Goal: Task Accomplishment & Management: Use online tool/utility

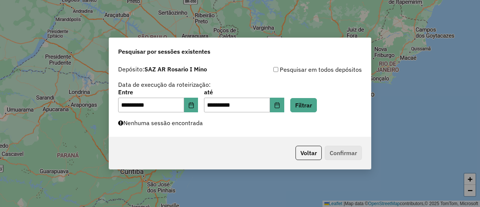
click at [317, 106] on button "Filtrar" at bounding box center [303, 105] width 27 height 14
click at [317, 102] on button "Filtrar" at bounding box center [303, 105] width 27 height 14
click at [310, 104] on button "Filtrar" at bounding box center [303, 105] width 27 height 14
click at [314, 104] on button "Filtrar" at bounding box center [303, 105] width 27 height 14
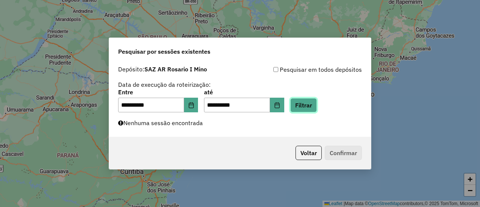
click at [317, 106] on button "Filtrar" at bounding box center [303, 105] width 27 height 14
click at [314, 105] on button "Filtrar" at bounding box center [303, 105] width 27 height 14
click at [314, 104] on button "Filtrar" at bounding box center [303, 105] width 27 height 14
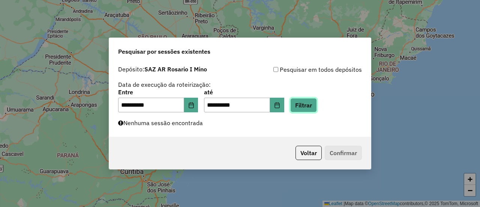
click at [314, 104] on button "Filtrar" at bounding box center [303, 105] width 27 height 14
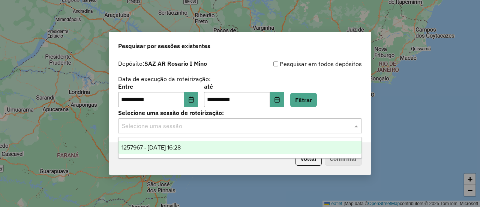
click at [357, 127] on span at bounding box center [356, 125] width 9 height 9
click at [181, 147] on span "1257967 - 03/09/2025 16:28" at bounding box center [150, 147] width 59 height 6
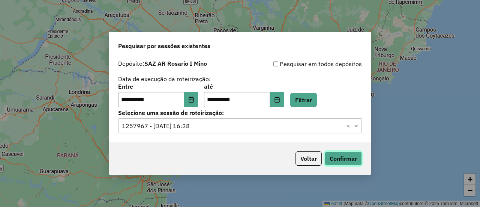
click at [352, 160] on button "Confirmar" at bounding box center [343, 158] width 37 height 14
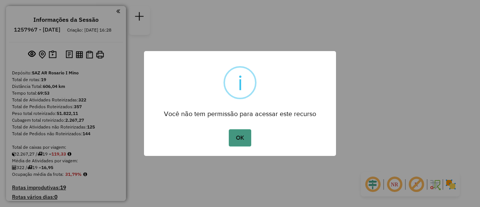
click at [237, 136] on button "OK" at bounding box center [240, 137] width 22 height 17
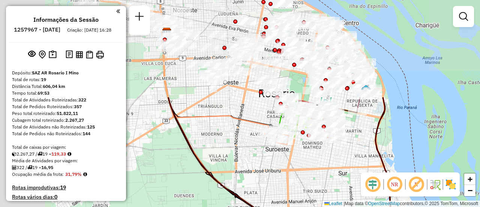
drag, startPoint x: 250, startPoint y: 43, endPoint x: 401, endPoint y: 167, distance: 195.0
click at [392, 167] on icon at bounding box center [279, 166] width 223 height 138
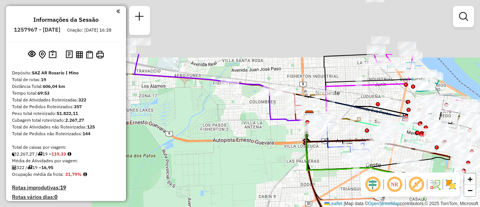
drag, startPoint x: 209, startPoint y: 127, endPoint x: 340, endPoint y: 201, distance: 150.1
click at [340, 201] on div "Janela de atendimento Grade de atendimento Capacidade Transportadoras Veículos …" at bounding box center [240, 103] width 480 height 207
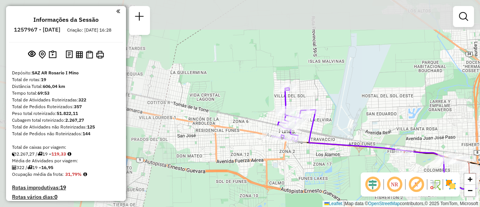
drag, startPoint x: 139, startPoint y: 97, endPoint x: 313, endPoint y: 165, distance: 186.8
click at [313, 165] on div "Janela de atendimento Grade de atendimento Capacidade Transportadoras Veículos …" at bounding box center [240, 103] width 480 height 207
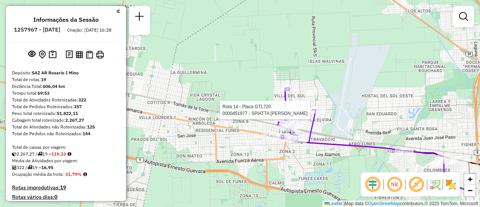
select select "**********"
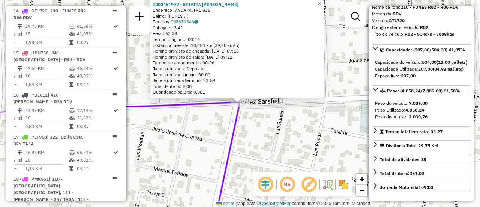
scroll to position [75, 0]
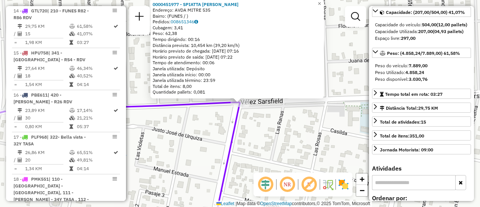
click at [281, 133] on div "0000451977 - SPIATTA CARLOS ALBERTO Endereço: AVDA MITRE 535 Bairro: (FUNES / )…" at bounding box center [240, 103] width 480 height 207
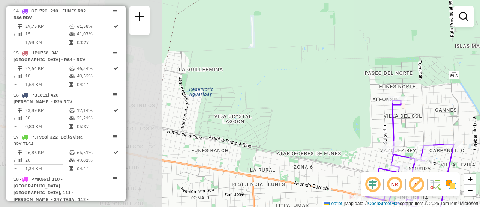
drag, startPoint x: 266, startPoint y: 94, endPoint x: 443, endPoint y: 112, distance: 177.5
click at [443, 112] on div "Janela de atendimento Grade de atendimento Capacidade Transportadoras Veículos …" at bounding box center [240, 103] width 480 height 207
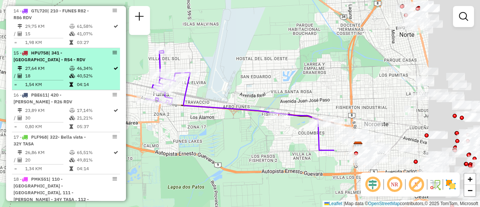
drag, startPoint x: 286, startPoint y: 130, endPoint x: 92, endPoint y: 65, distance: 204.6
click at [92, 65] on hb-router-mapa "Informações da Sessão 1257967 - 03/09/2025 Criação: 02/09/2025 16:28 Depósito: …" at bounding box center [240, 103] width 480 height 207
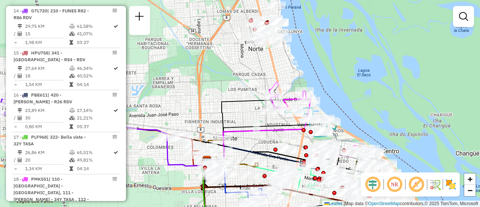
drag, startPoint x: 311, startPoint y: 93, endPoint x: 160, endPoint y: 107, distance: 151.7
click at [160, 107] on div "Janela de atendimento Grade de atendimento Capacidade Transportadoras Veículos …" at bounding box center [240, 103] width 480 height 207
select select "**********"
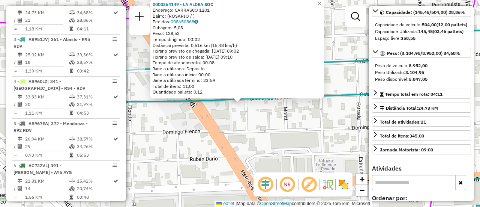
click at [282, 136] on div "0000364149 - LA ALDEA SOC Endereço: CARRASCO 1201 Bairro: (ROSARIO / ) Pedidos:…" at bounding box center [240, 103] width 480 height 207
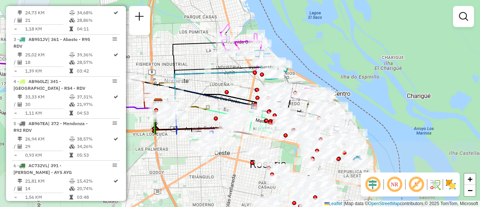
drag, startPoint x: 253, startPoint y: 173, endPoint x: 228, endPoint y: 63, distance: 113.5
click at [228, 63] on div "Janela de atendimento Grade de atendimento Capacidade Transportadoras Veículos …" at bounding box center [240, 103] width 480 height 207
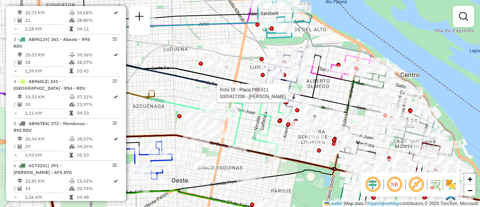
select select "**********"
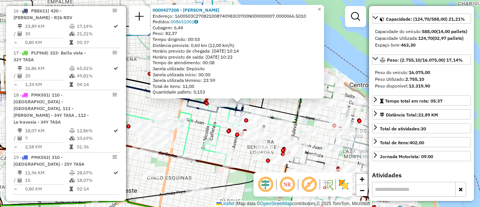
click at [220, 120] on div "0000427208 - SCIFO MARCELO Endereço: 1600503C270821008740983C0700N000000007.000…" at bounding box center [240, 103] width 480 height 207
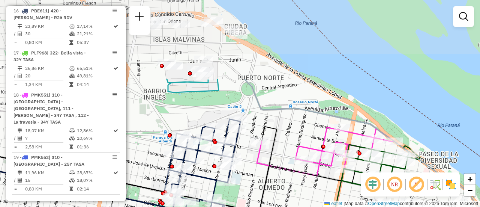
drag, startPoint x: 271, startPoint y: 49, endPoint x: 286, endPoint y: 149, distance: 100.8
click at [286, 149] on div "Janela de atendimento Grade de atendimento Capacidade Transportadoras Veículos …" at bounding box center [240, 103] width 480 height 207
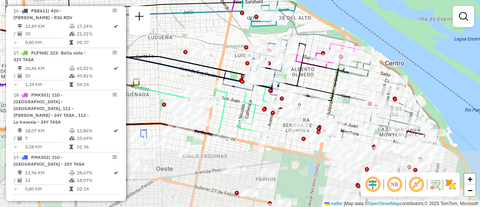
drag, startPoint x: 259, startPoint y: 159, endPoint x: 296, endPoint y: 69, distance: 97.0
click at [296, 69] on icon at bounding box center [189, 61] width 310 height 49
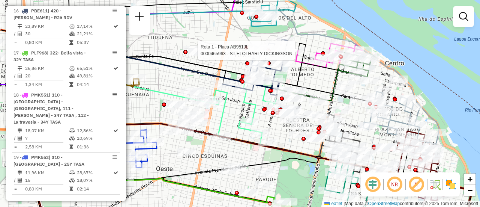
click at [317, 81] on div "Rota 1 - Placa AB951JL 0000465963 - ST ELOI HARLY DICKINGSON Janela de atendime…" at bounding box center [240, 103] width 480 height 207
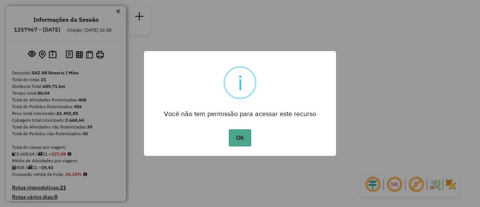
click at [245, 140] on button "OK" at bounding box center [240, 137] width 22 height 17
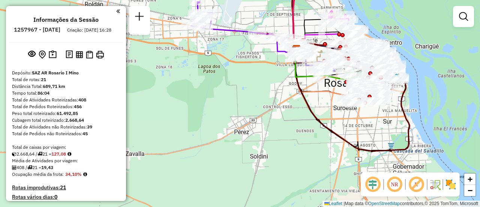
drag, startPoint x: 219, startPoint y: 148, endPoint x: 219, endPoint y: 152, distance: 4.2
click at [219, 152] on div "Janela de atendimento Grade de atendimento Capacidade Transportadoras Veículos …" at bounding box center [240, 103] width 480 height 207
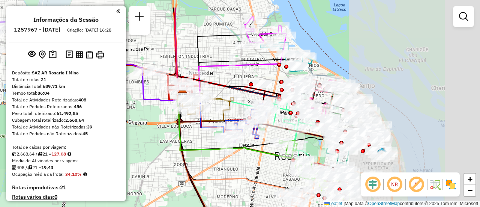
drag, startPoint x: 355, startPoint y: 43, endPoint x: 178, endPoint y: 72, distance: 180.0
click at [178, 71] on icon at bounding box center [178, 53] width 7 height 92
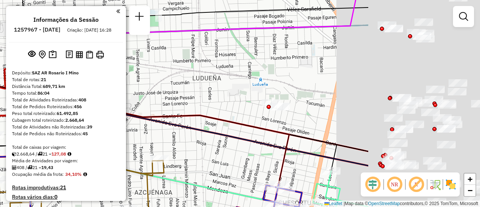
drag, startPoint x: 377, startPoint y: 83, endPoint x: 194, endPoint y: 92, distance: 182.8
click at [194, 92] on div "Rota 12 - Placa AD344QF 0000420246 - AMALFITANA SAS Rota 12 - Placa AD344QF 000…" at bounding box center [240, 103] width 480 height 207
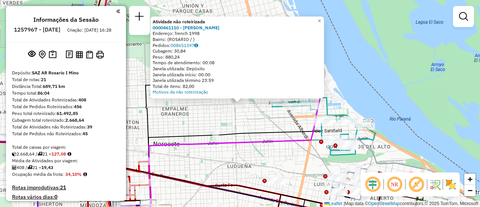
click at [254, 119] on div "Atividade não roteirizada 0000461110 - Gonzales Emanuel - RDV Endereço: french …" at bounding box center [240, 103] width 480 height 207
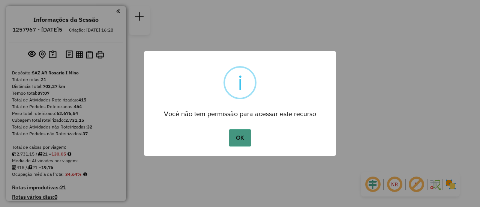
click at [243, 133] on button "OK" at bounding box center [240, 137] width 22 height 17
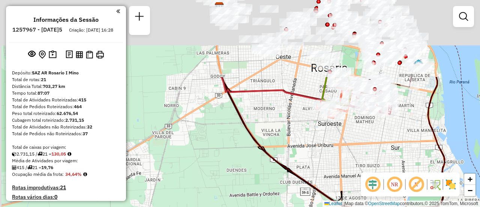
drag, startPoint x: 235, startPoint y: 70, endPoint x: 246, endPoint y: 195, distance: 124.5
click at [245, 195] on div "Janela de atendimento Grade de atendimento Capacidade Transportadoras Veículos …" at bounding box center [240, 103] width 480 height 207
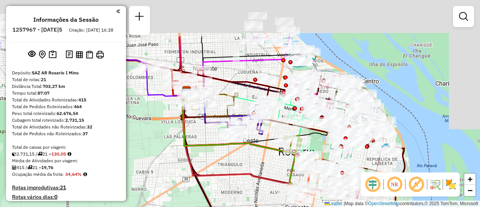
drag, startPoint x: 271, startPoint y: 106, endPoint x: 234, endPoint y: 165, distance: 69.5
click at [234, 165] on div "Janela de atendimento Grade de atendimento Capacidade Transportadoras Veículos …" at bounding box center [240, 103] width 480 height 207
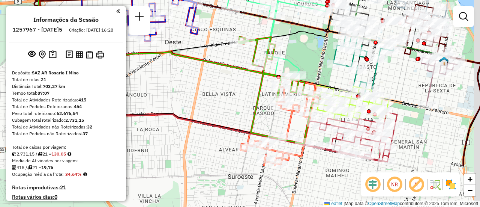
drag, startPoint x: 357, startPoint y: 135, endPoint x: 323, endPoint y: 62, distance: 80.5
click at [323, 63] on div "Janela de atendimento Grade de atendimento Capacidade Transportadoras Veículos …" at bounding box center [240, 103] width 480 height 207
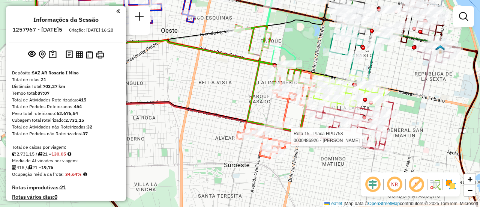
select select "**********"
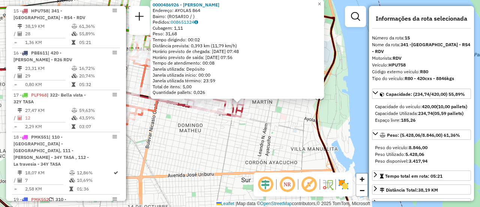
scroll to position [75, 0]
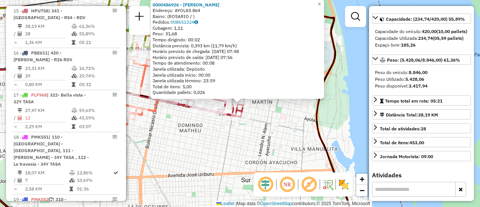
click at [273, 134] on div "0000486926 - BORSELLINO VALENTINO Endereço: AYOLAS 864 Bairro: (ROSARIO / ) Ped…" at bounding box center [240, 103] width 480 height 207
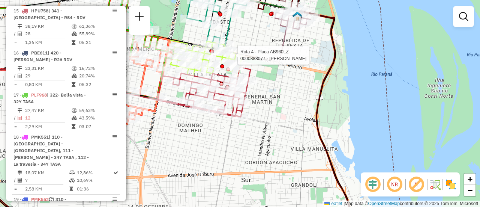
select select "**********"
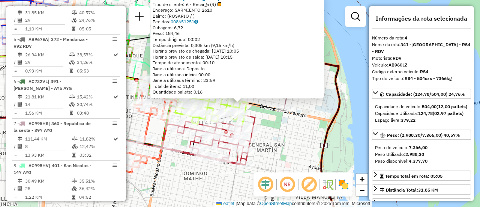
scroll to position [37, 0]
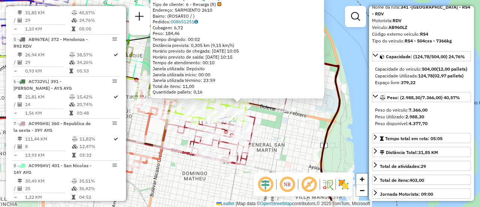
click at [289, 133] on div "0000888077 - BRUZONI ELIANA Tipo de cliente: 6 - Recarga (R) Endereço: SARMIENT…" at bounding box center [240, 103] width 480 height 207
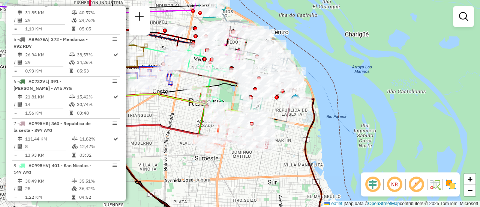
click at [164, 109] on div "Janela de atendimento Grade de atendimento Capacidade Transportadoras Veículos …" at bounding box center [240, 103] width 480 height 207
click at [331, 129] on div "Janela de atendimento Grade de atendimento Capacidade Transportadoras Veículos …" at bounding box center [240, 103] width 480 height 207
click at [261, 170] on div "Janela de atendimento Grade de atendimento Capacidade Transportadoras Veículos …" at bounding box center [240, 103] width 480 height 207
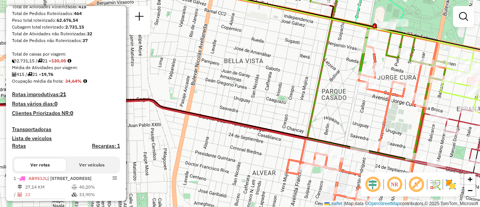
scroll to position [0, 0]
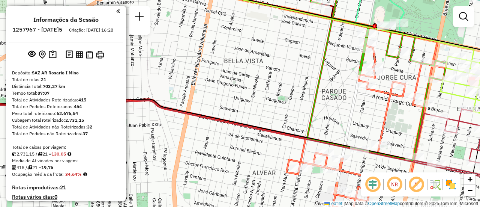
click at [232, 78] on div "Janela de atendimento Grade de atendimento Capacidade Transportadoras Veículos …" at bounding box center [240, 103] width 480 height 207
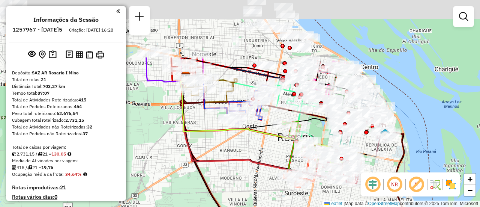
drag, startPoint x: 248, startPoint y: 70, endPoint x: 268, endPoint y: 154, distance: 85.5
click at [263, 161] on div "Janela de atendimento Grade de atendimento Capacidade Transportadoras Veículos …" at bounding box center [240, 103] width 480 height 207
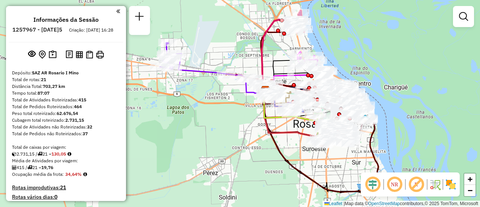
drag, startPoint x: 166, startPoint y: 87, endPoint x: 214, endPoint y: 96, distance: 48.5
click at [214, 96] on div "Janela de atendimento Grade de atendimento Capacidade Transportadoras Veículos …" at bounding box center [240, 103] width 480 height 207
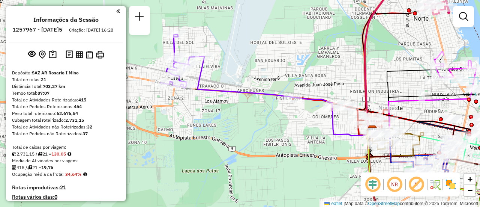
drag, startPoint x: 197, startPoint y: 54, endPoint x: 261, endPoint y: 78, distance: 68.0
click at [260, 78] on div "Janela de atendimento Grade de atendimento Capacidade Transportadoras Veículos …" at bounding box center [240, 103] width 480 height 207
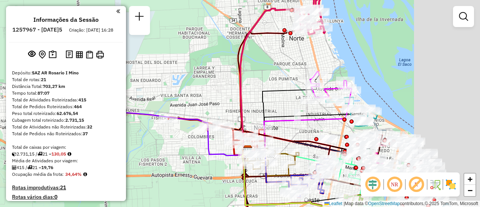
drag, startPoint x: 273, startPoint y: 72, endPoint x: 166, endPoint y: 85, distance: 107.3
click at [155, 89] on div "Janela de atendimento Grade de atendimento Capacidade Transportadoras Veículos …" at bounding box center [240, 103] width 480 height 207
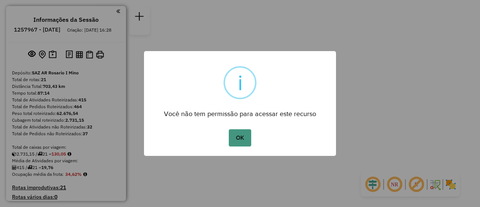
click at [239, 137] on button "OK" at bounding box center [240, 137] width 22 height 17
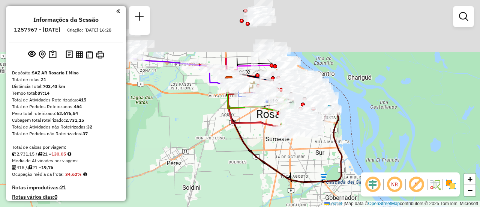
drag, startPoint x: 231, startPoint y: 90, endPoint x: 245, endPoint y: 173, distance: 84.4
click at [219, 179] on div "Janela de atendimento Grade de atendimento Capacidade Transportadoras Veículos …" at bounding box center [240, 103] width 480 height 207
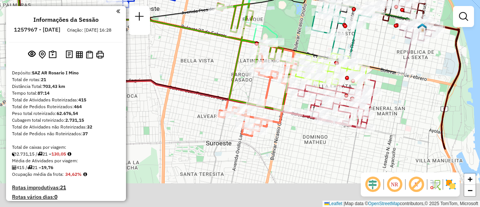
drag, startPoint x: 252, startPoint y: 148, endPoint x: 224, endPoint y: 70, distance: 82.4
click at [224, 70] on div "Janela de atendimento Grade de atendimento Capacidade Transportadoras Veículos …" at bounding box center [240, 103] width 480 height 207
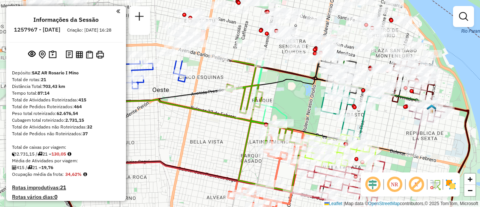
drag, startPoint x: 369, startPoint y: 41, endPoint x: 378, endPoint y: 122, distance: 81.5
click at [378, 122] on div "Janela de atendimento Grade de atendimento Capacidade Transportadoras Veículos …" at bounding box center [240, 103] width 480 height 207
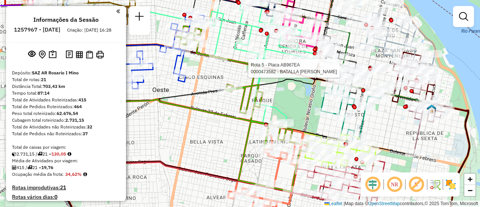
select select "**********"
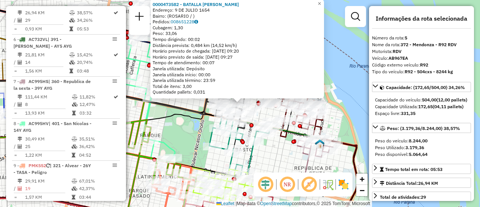
scroll to position [37, 0]
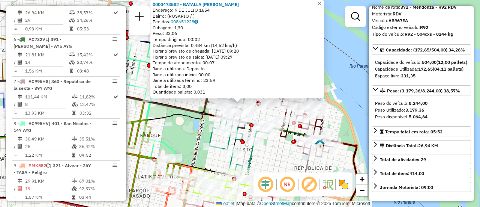
click at [293, 157] on div "0000473582 - BATALLA [PERSON_NAME]: 9 DE JULIO 1654 Bairro: ([GEOGRAPHIC_DATA] …" at bounding box center [240, 103] width 480 height 207
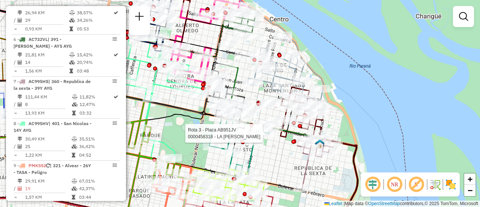
select select "**********"
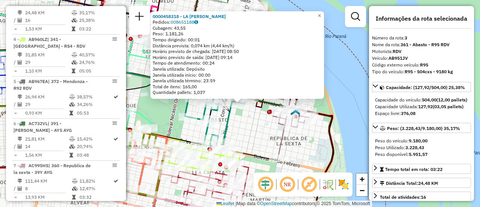
scroll to position [75, 0]
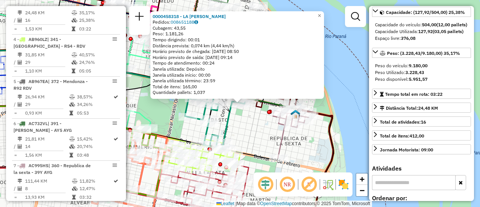
click at [250, 133] on div "0000458318 - LA ROSA MARCELO Pedidos: 008651188 Cubagem: 43,55 Peso: 1.181,26 T…" at bounding box center [240, 103] width 480 height 207
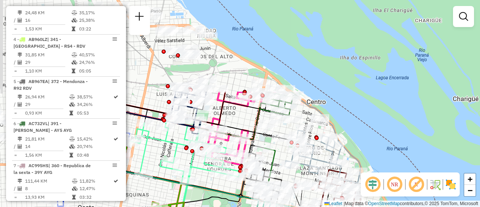
drag, startPoint x: 209, startPoint y: 44, endPoint x: 289, endPoint y: 156, distance: 137.6
click at [283, 170] on icon at bounding box center [310, 187] width 92 height 79
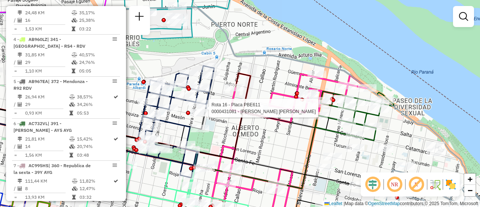
select select "**********"
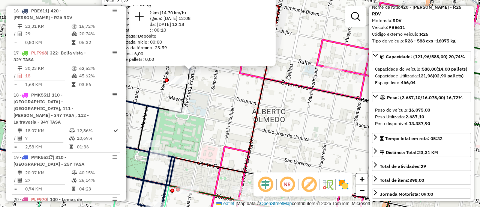
scroll to position [0, 0]
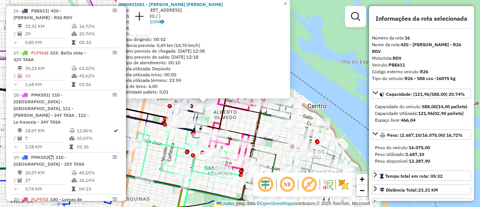
click at [238, 119] on div "0000431081 - KRAUS BEATRIZ FABIANA Endereço: AVENIDA FRANCIA 333 Bairro: (ROSAR…" at bounding box center [240, 103] width 480 height 207
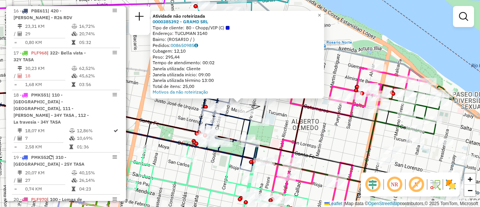
click at [331, 134] on div "Atividade não roteirizada 0000385392 - GRAMD SRL Tipo de cliente: 80 - Chopp/VI…" at bounding box center [240, 103] width 480 height 207
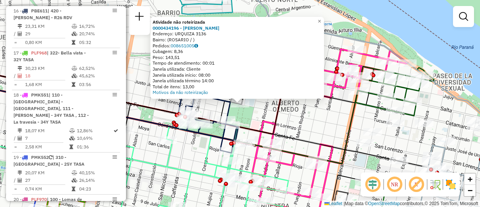
click at [259, 111] on div "Atividade não roteirizada 0000434196 - BARREIRO MILAGROS AYLEN Endereço: URQUIZ…" at bounding box center [240, 103] width 480 height 207
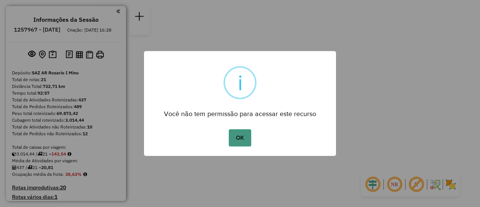
click at [242, 136] on button "OK" at bounding box center [240, 137] width 22 height 17
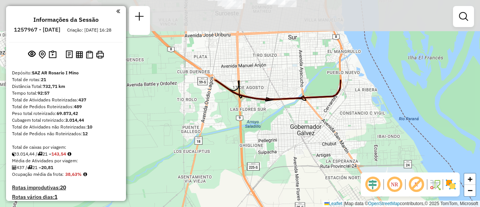
drag, startPoint x: 242, startPoint y: 49, endPoint x: 276, endPoint y: 206, distance: 159.9
click at [271, 202] on div "Janela de atendimento Grade de atendimento Capacidade Transportadoras Veículos …" at bounding box center [240, 103] width 480 height 207
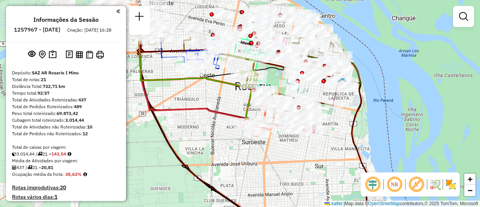
drag, startPoint x: 294, startPoint y: 98, endPoint x: 303, endPoint y: 223, distance: 125.5
click at [303, 206] on html "Aguarde... Pop-up bloqueado! Seu navegador bloqueou automáticamente a abertura …" at bounding box center [240, 103] width 480 height 207
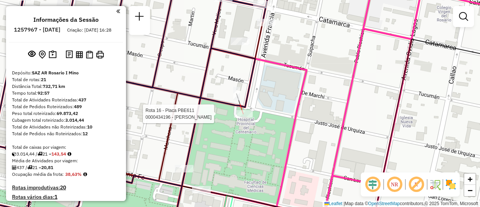
select select "**********"
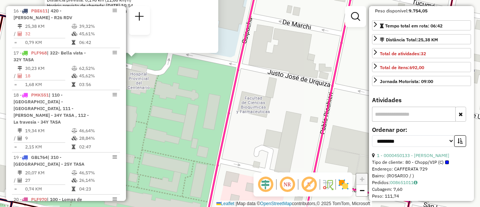
scroll to position [187, 0]
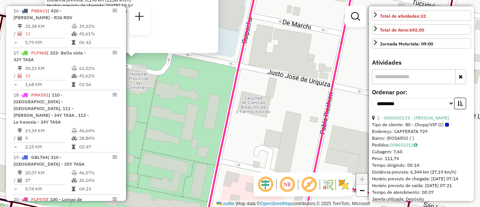
click at [297, 129] on div "0000434196 - BARREIRO MILAGROS AYLEN Endereço: URQUIZA 3136 Bairro: (ROSARIO / …" at bounding box center [240, 103] width 480 height 207
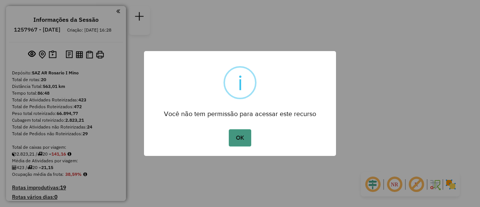
click at [237, 140] on button "OK" at bounding box center [240, 137] width 22 height 17
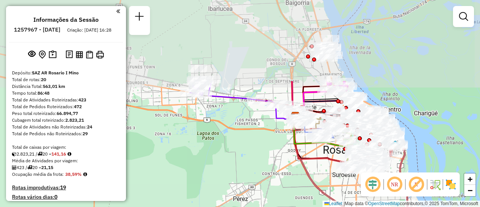
drag, startPoint x: 216, startPoint y: 55, endPoint x: 238, endPoint y: 159, distance: 106.0
click at [234, 158] on div "Janela de atendimento Grade de atendimento Capacidade Transportadoras Veículos …" at bounding box center [240, 103] width 480 height 207
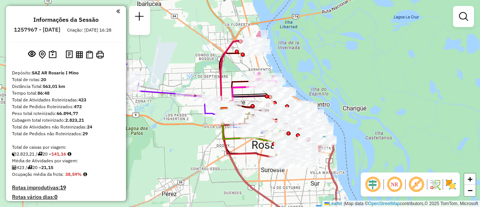
drag, startPoint x: 296, startPoint y: 86, endPoint x: 223, endPoint y: 79, distance: 73.4
click at [223, 79] on icon at bounding box center [234, 76] width 28 height 73
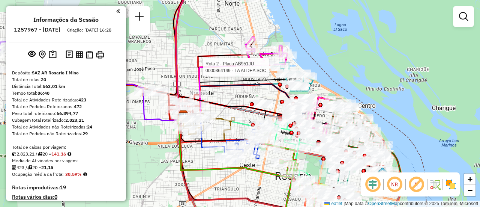
select select "**********"
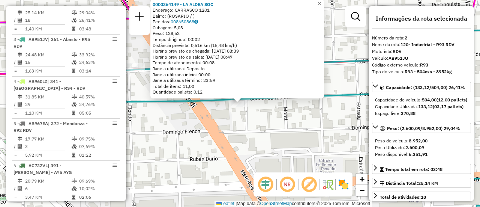
scroll to position [37, 0]
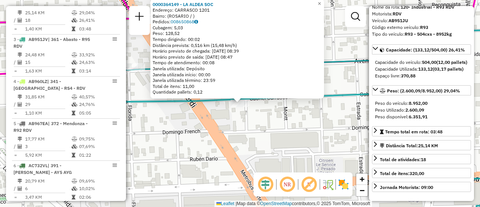
click at [278, 139] on div "0000364149 - LA ALDEA SOC Endereço: CARRASCO 1201 Bairro: (ROSARIO / ) Pedidos:…" at bounding box center [240, 103] width 480 height 207
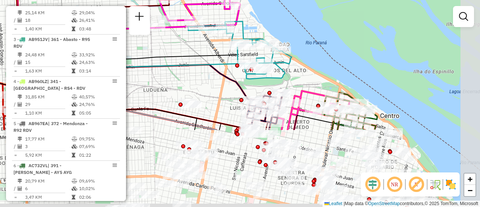
drag, startPoint x: 262, startPoint y: 148, endPoint x: 226, endPoint y: 65, distance: 90.0
click at [205, 49] on div "Janela de atendimento Grade de atendimento Capacidade Transportadoras Veículos …" at bounding box center [240, 103] width 480 height 207
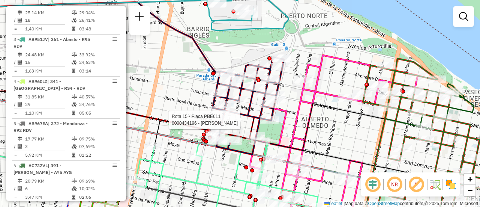
select select "**********"
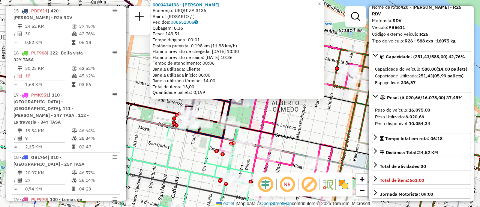
click at [314, 121] on div "0000434196 - BARREIRO MILAGROS AYLEN Endereço: URQUIZA 3136 Bairro: (ROSARIO / …" at bounding box center [240, 103] width 480 height 207
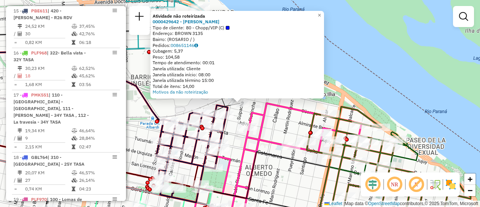
drag, startPoint x: 275, startPoint y: 136, endPoint x: 264, endPoint y: 110, distance: 28.1
click at [275, 135] on div "Atividade não roteirizada 0000429642 - AMALIA PIZARRO Tipo de cliente: 80 - Cho…" at bounding box center [240, 103] width 480 height 207
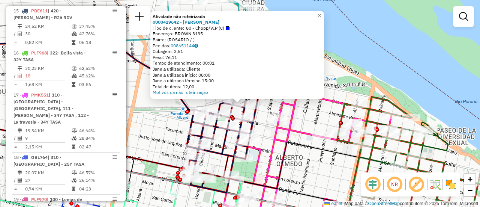
click at [322, 119] on div "Atividade não roteirizada 0000429642 - AMALIA PIZARRO Tipo de cliente: 80 - Cho…" at bounding box center [240, 103] width 480 height 207
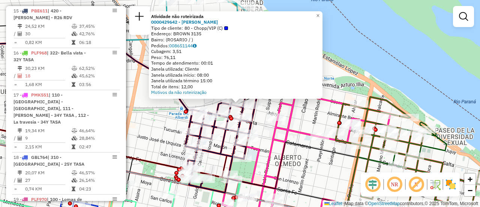
click at [313, 120] on div "Atividade não roteirizada 0000429642 - AMALIA PIZARRO Tipo de cliente: 80 - Cho…" at bounding box center [240, 103] width 480 height 207
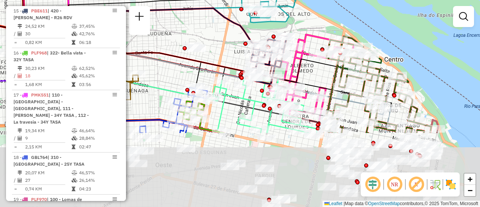
drag, startPoint x: 319, startPoint y: 174, endPoint x: 315, endPoint y: 80, distance: 94.2
click at [313, 80] on icon at bounding box center [213, 70] width 358 height 75
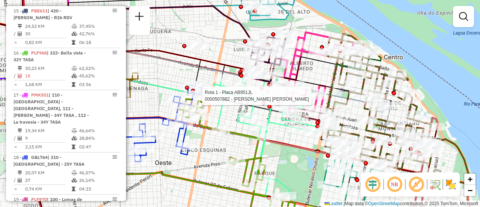
select select "**********"
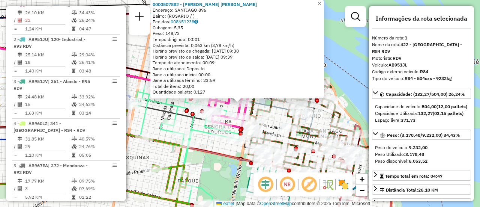
scroll to position [75, 0]
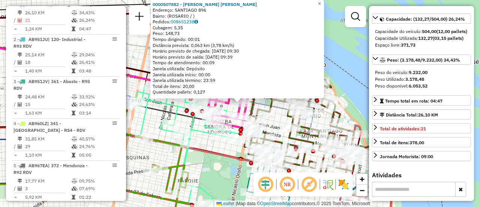
click at [202, 139] on div "0000507882 - SIPIRAN HUAMAN FRANK ANTHONY Endereço: SANTIAGO 896 Bairro: (ROSAR…" at bounding box center [240, 103] width 480 height 207
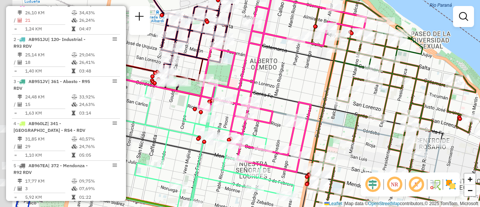
drag, startPoint x: 174, startPoint y: 77, endPoint x: 267, endPoint y: 76, distance: 93.0
click at [267, 76] on icon at bounding box center [282, 84] width 168 height 175
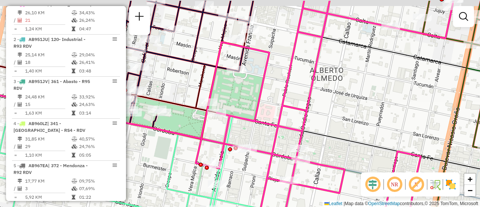
drag, startPoint x: 267, startPoint y: 40, endPoint x: 252, endPoint y: 59, distance: 24.8
click at [262, 63] on div "Janela de atendimento Grade de atendimento Capacidade Transportadoras Veículos …" at bounding box center [240, 103] width 480 height 207
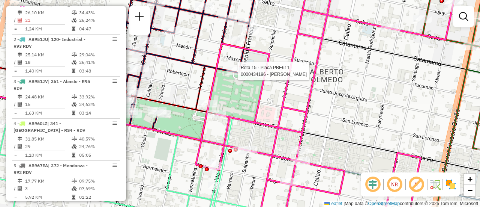
select select "**********"
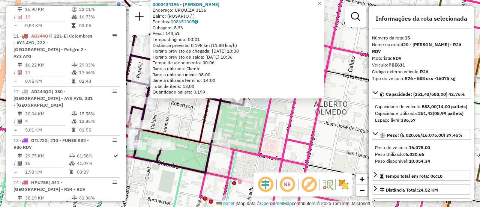
scroll to position [875, 0]
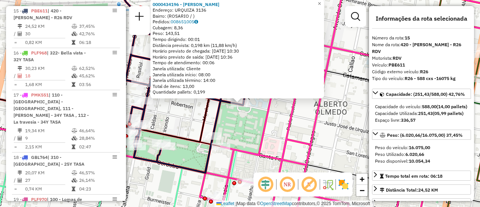
click at [275, 111] on div "0000434196 - BARREIRO MILAGROS AYLEN Endereço: URQUIZA 3136 Bairro: (ROSARIO / …" at bounding box center [240, 103] width 480 height 207
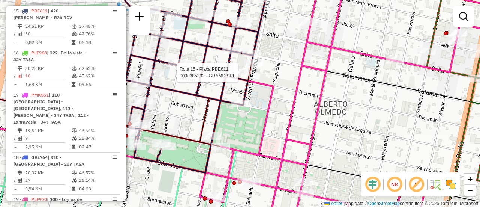
select select "**********"
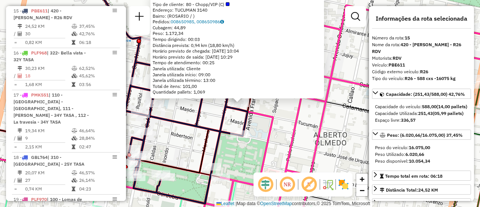
click at [283, 97] on div "0000385392 - GRAMD SRL Tipo de cliente: 80 - Chopp/VIP (C) Endereço: TUCUMAN 31…" at bounding box center [237, 45] width 174 height 105
click at [270, 109] on div "0000385392 - GRAMD SRL Tipo de cliente: 80 - Chopp/VIP (C) Endereço: TUCUMAN 31…" at bounding box center [240, 103] width 480 height 207
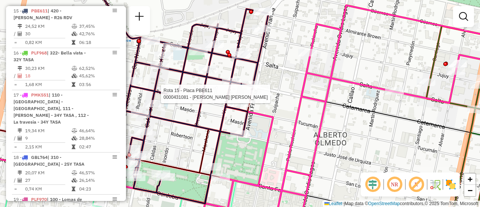
select select "**********"
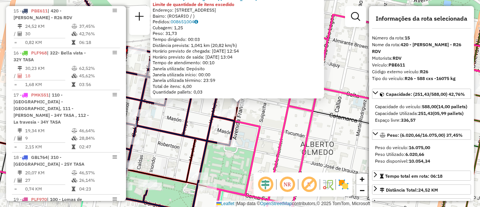
click at [264, 118] on div "0000431081 - KRAUS BEATRIZ FABIANA Limite de quantidade de itens excedido Ender…" at bounding box center [240, 103] width 480 height 207
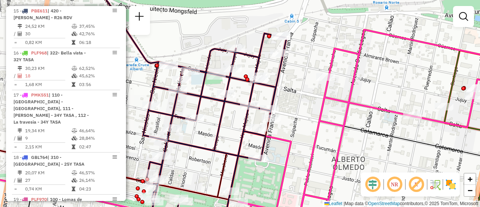
drag, startPoint x: 261, startPoint y: 73, endPoint x: 303, endPoint y: 95, distance: 48.1
click at [303, 95] on div "Janela de atendimento Grade de atendimento Capacidade Transportadoras Veículos …" at bounding box center [240, 103] width 480 height 207
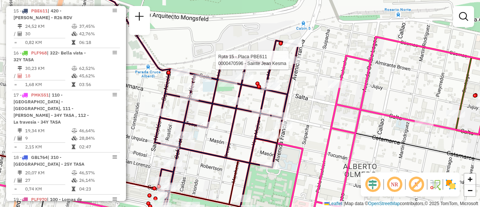
select select "**********"
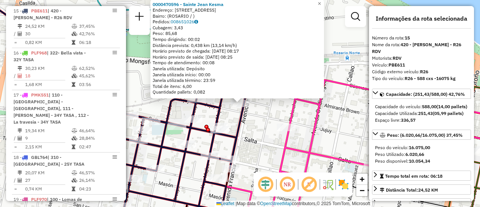
click at [266, 112] on div "0000470596 - Sainte Jean Kesma Endereço: AV FRANCIA 58 Bairro: (ROSARIO / ) Ped…" at bounding box center [240, 103] width 480 height 207
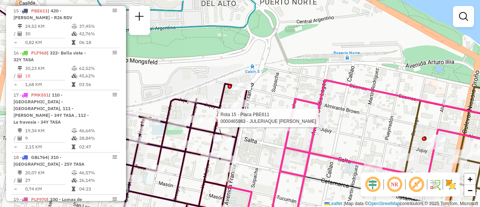
select select "**********"
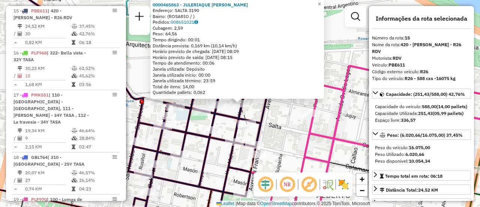
click at [268, 105] on icon at bounding box center [199, 148] width 143 height 158
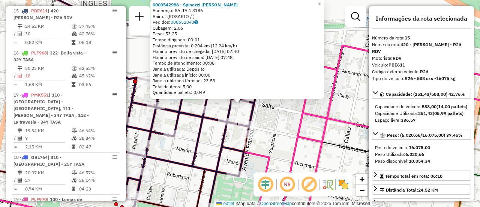
click at [278, 112] on div "0000542986 - Spinozzi Fernando German Endereço: SALTA 1 3186 Bairro: (ROSARIO /…" at bounding box center [240, 103] width 480 height 207
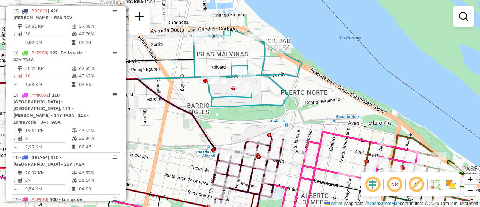
drag, startPoint x: 214, startPoint y: 39, endPoint x: 232, endPoint y: 107, distance: 70.8
click at [232, 107] on div "Janela de atendimento Grade de atendimento Capacidade Transportadoras Veículos …" at bounding box center [240, 103] width 480 height 207
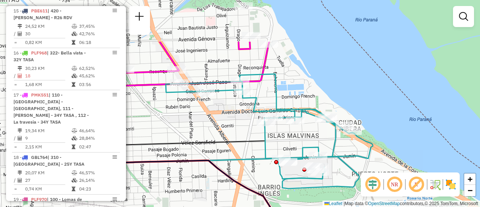
drag, startPoint x: 223, startPoint y: 70, endPoint x: 286, endPoint y: 133, distance: 88.3
click at [286, 133] on div "Janela de atendimento Grade de atendimento Capacidade Transportadoras Veículos …" at bounding box center [240, 103] width 480 height 207
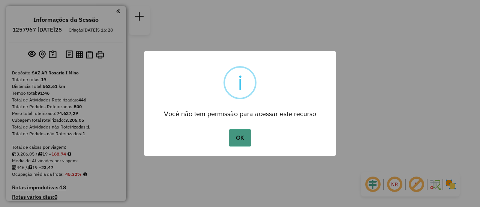
click at [237, 135] on button "OK" at bounding box center [240, 137] width 22 height 17
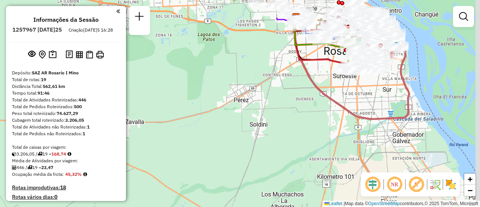
drag, startPoint x: 234, startPoint y: 47, endPoint x: 148, endPoint y: 190, distance: 167.3
click at [142, 201] on div "Janela de atendimento Grade de atendimento Capacidade Transportadoras Veículos …" at bounding box center [240, 103] width 480 height 207
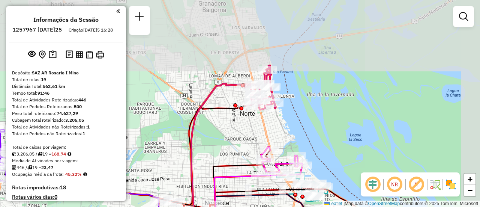
drag, startPoint x: 250, startPoint y: 79, endPoint x: 200, endPoint y: 136, distance: 75.4
click at [200, 136] on div "Janela de atendimento Grade de atendimento Capacidade Transportadoras Veículos …" at bounding box center [240, 103] width 480 height 207
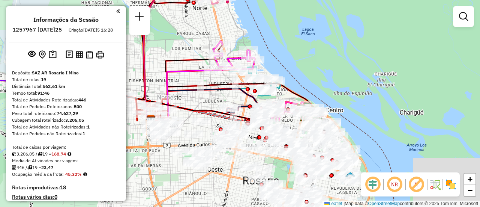
drag, startPoint x: 219, startPoint y: 161, endPoint x: 158, endPoint y: 49, distance: 127.8
click at [158, 49] on icon at bounding box center [187, 82] width 72 height 75
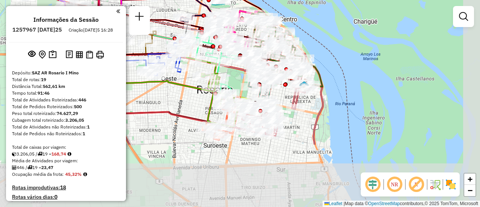
drag, startPoint x: 260, startPoint y: 151, endPoint x: 229, endPoint y: 68, distance: 88.6
click at [229, 68] on icon at bounding box center [211, 86] width 224 height 116
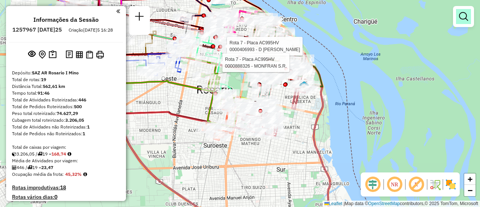
click at [462, 16] on em at bounding box center [463, 16] width 9 height 9
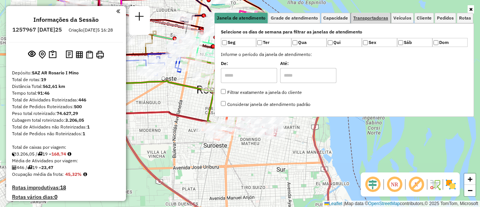
click at [379, 18] on span "Transportadoras" at bounding box center [370, 18] width 35 height 4
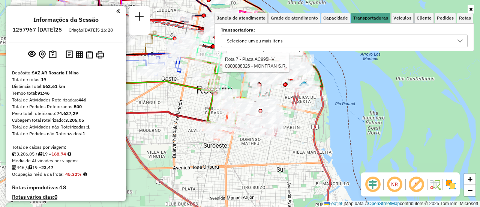
click at [458, 39] on icon at bounding box center [460, 41] width 6 height 6
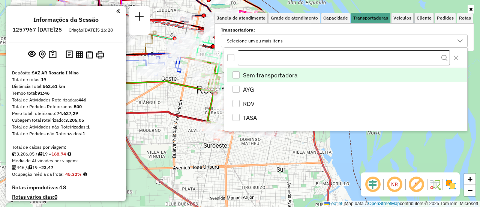
scroll to position [4, 26]
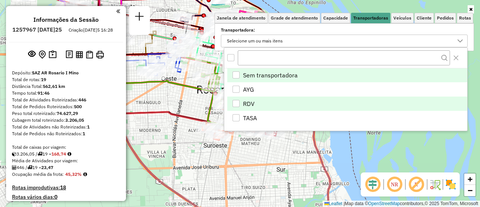
click at [236, 102] on div "RDV" at bounding box center [235, 103] width 7 height 7
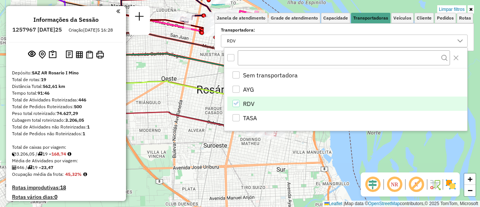
click at [177, 106] on div "Limpar filtros Janela de atendimento Grade de atendimento Capacidade Transporta…" at bounding box center [240, 103] width 480 height 207
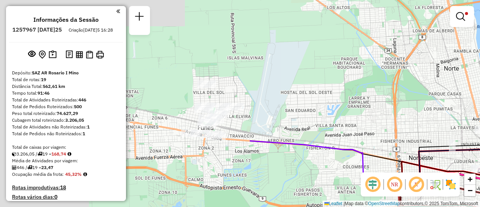
drag, startPoint x: 175, startPoint y: 64, endPoint x: 473, endPoint y: 215, distance: 333.8
click at [473, 206] on html "Aplicando filtros Pop-up bloqueado! Seu navegador bloqueou automáticamente a ab…" at bounding box center [240, 103] width 480 height 207
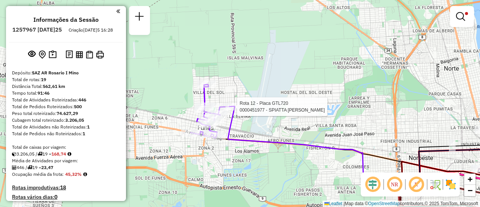
select select "**********"
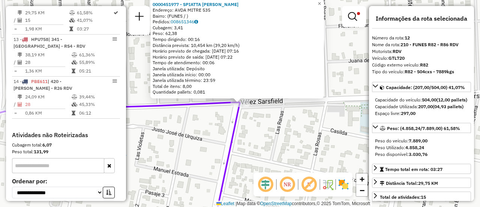
scroll to position [75, 0]
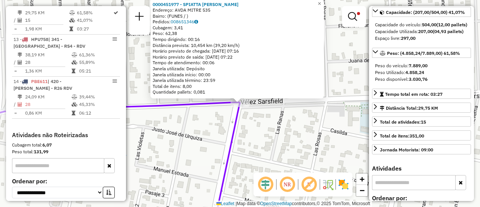
click at [288, 140] on div "0000451977 - SPIATTA CARLOS ALBERTO Endereço: AVDA MITRE 535 Bairro: (FUNES / )…" at bounding box center [240, 103] width 480 height 207
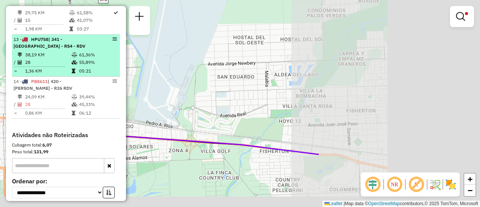
drag, startPoint x: 379, startPoint y: 136, endPoint x: 33, endPoint y: 69, distance: 352.9
click at [34, 69] on hb-router-mapa "Informações da Sessão 1257967 - 03/09/2025 Criação: 02/09/2025 16:28 Depósito: …" at bounding box center [240, 103] width 480 height 207
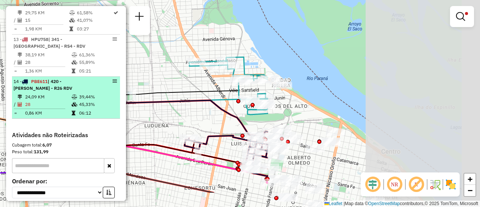
drag, startPoint x: 340, startPoint y: 124, endPoint x: 81, endPoint y: 90, distance: 261.3
click at [80, 90] on hb-router-mapa "Informações da Sessão 1257967 - 03/09/2025 Criação: 02/09/2025 16:28 Depósito: …" at bounding box center [240, 103] width 480 height 207
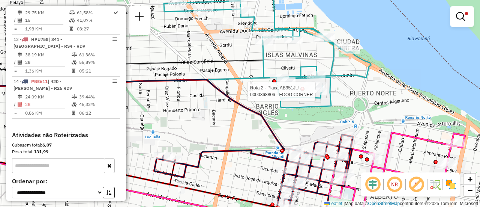
select select "**********"
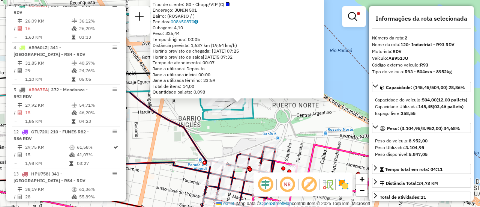
scroll to position [309, 0]
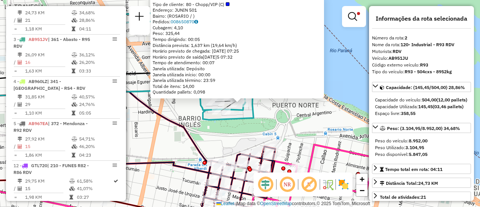
click at [301, 125] on div "0000368806 - FOOD CORNER Tipo de cliente: 80 - Chopp/VIP (C) Endereço: JUNIN 50…" at bounding box center [240, 103] width 480 height 207
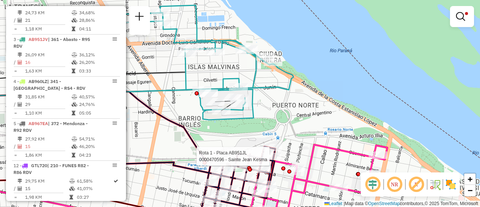
select select "**********"
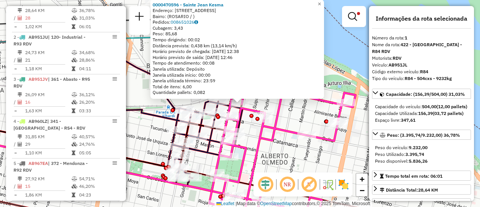
scroll to position [267, 0]
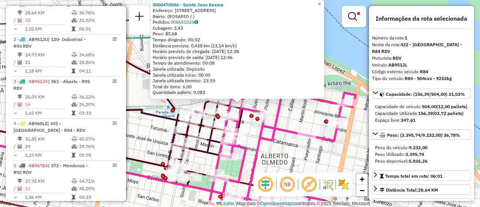
click at [291, 121] on div "0000470596 - Sainte Jean Kesma Endereço: AV FRANCIA 58 Bairro: (ROSARIO / ) Ped…" at bounding box center [240, 103] width 480 height 207
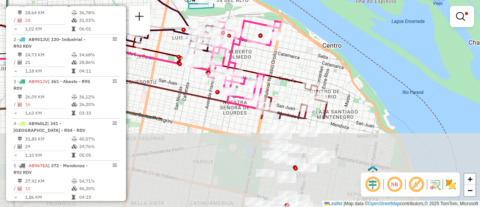
drag, startPoint x: 306, startPoint y: 172, endPoint x: 250, endPoint y: 41, distance: 142.0
click at [250, 41] on div "Limpar filtros Janela de atendimento Grade de atendimento Capacidade Transporta…" at bounding box center [240, 103] width 480 height 207
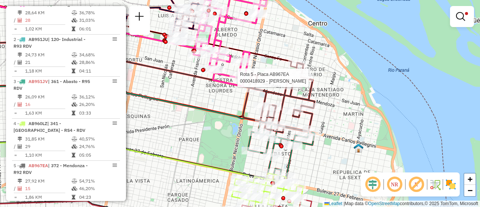
select select "**********"
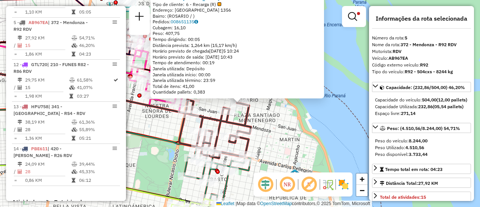
scroll to position [435, 0]
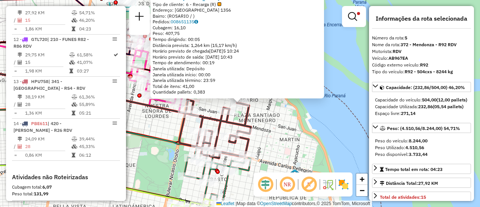
click at [266, 121] on div "0000418929 - Shang xiuhong Tipo de cliente: 6 - Recarga (R) Endereço: RIOJA 135…" at bounding box center [240, 103] width 480 height 207
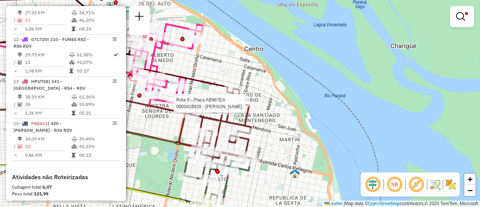
select select "**********"
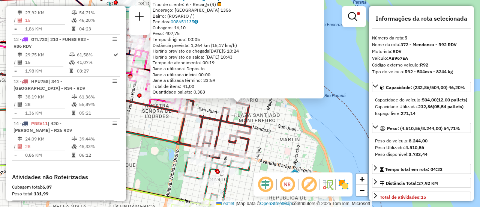
scroll to position [75, 0]
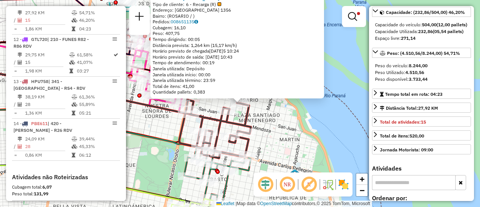
click at [272, 127] on div "0000418929 - Shang xiuhong Tipo de cliente: 6 - Recarga (R) Endereço: RIOJA 135…" at bounding box center [240, 103] width 480 height 207
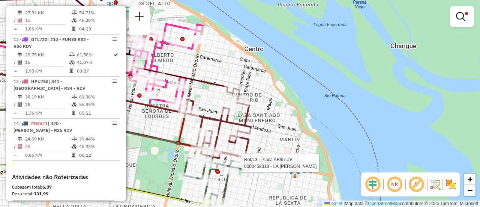
select select "**********"
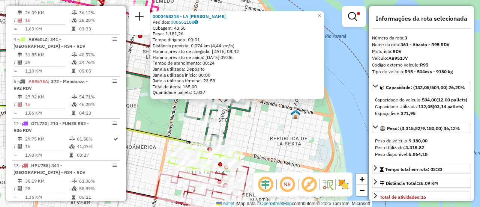
scroll to position [37, 0]
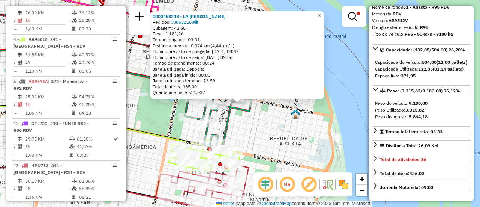
click at [255, 136] on div "0000458318 - LA ROSA MARCELO Pedidos: 008651188 Cubagem: 43,55 Peso: 1.181,26 T…" at bounding box center [240, 103] width 480 height 207
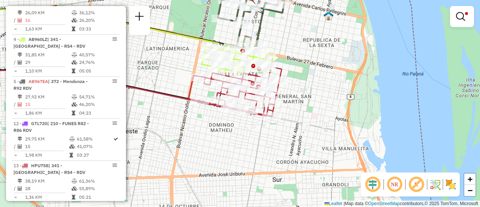
drag, startPoint x: 267, startPoint y: 145, endPoint x: 300, endPoint y: 46, distance: 103.6
click at [300, 46] on div "Limpar filtros Janela de atendimento Grade de atendimento Capacidade Transporta…" at bounding box center [240, 103] width 480 height 207
select select "**********"
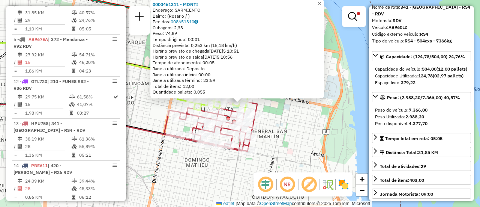
scroll to position [75, 0]
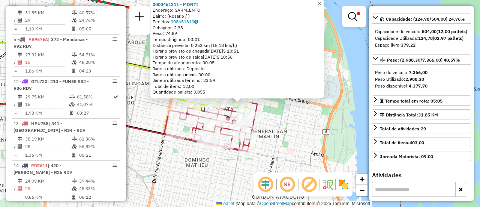
click at [302, 134] on div "0000461311 - MONTI Endereço: SARMIENTO Bairro: (Rosario / ) Pedidos: 008651310 …" at bounding box center [240, 103] width 480 height 207
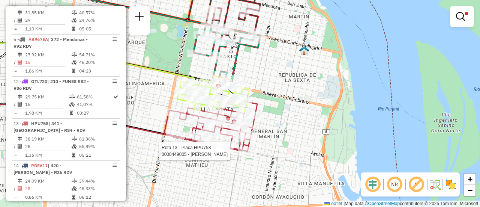
select select "**********"
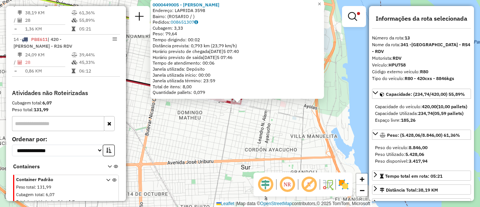
scroll to position [37, 0]
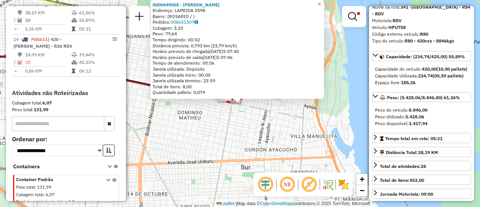
click at [267, 121] on div "0000449005 - GARCIA SONIA SUSANA Endereço: LAPRIDA 3598 Bairro: (ROSARIO / ) Pe…" at bounding box center [240, 103] width 480 height 207
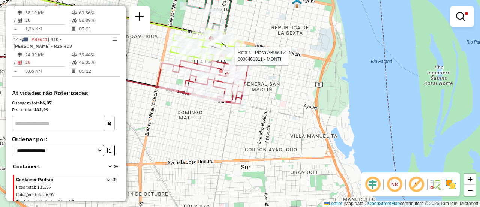
select select "**********"
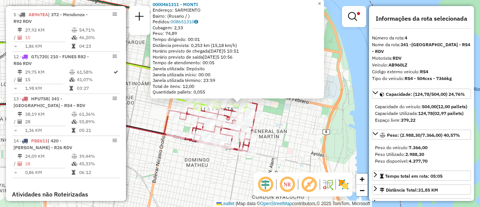
scroll to position [393, 0]
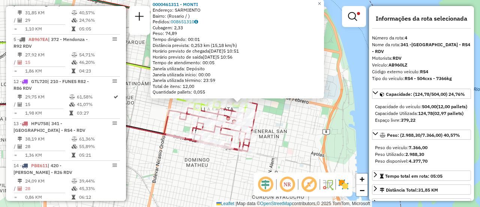
click at [334, 90] on div "0000461311 - MONTI Endereço: SARMIENTO Bairro: (Rosario / ) Pedidos: 008651310 …" at bounding box center [240, 103] width 480 height 207
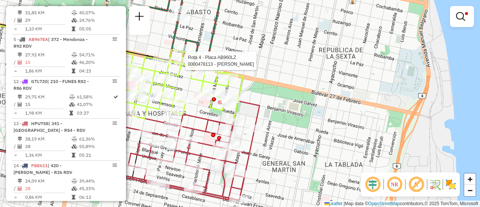
select select "**********"
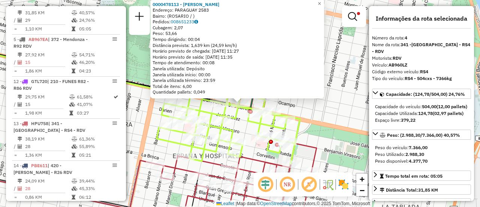
click at [338, 112] on div "0000478113 - CURI MARIA FERNANDA Endereço: PARAGUAY 2583 Bairro: (ROSARIO / ) P…" at bounding box center [240, 103] width 480 height 207
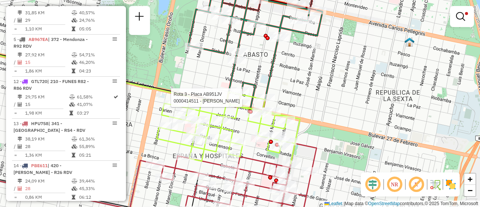
select select "**********"
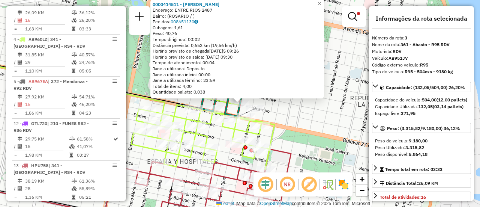
scroll to position [37, 0]
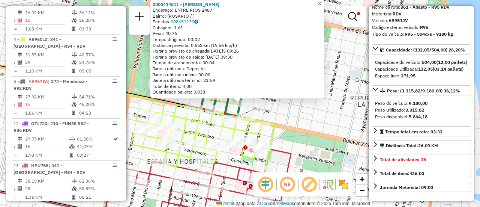
click at [320, 121] on div "0000414511 - MARTY DAVID ALEJANDRO Endereço: ENTRE RIOS 2487 Bairro: (ROSARIO /…" at bounding box center [240, 103] width 480 height 207
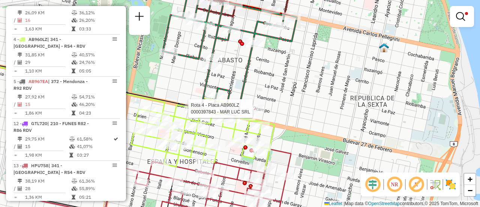
select select "**********"
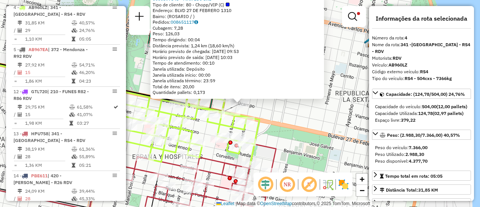
scroll to position [393, 0]
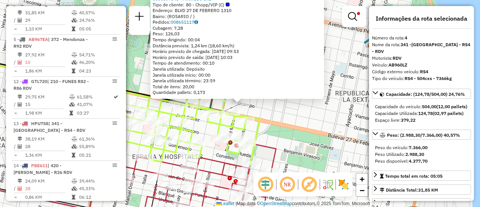
drag, startPoint x: 316, startPoint y: 109, endPoint x: 299, endPoint y: 127, distance: 24.7
click at [316, 109] on div "0000397843 - MAR LUC SRL Tipo de cliente: 80 - Chopp/VIP (C) Endereço: BLVD 27 …" at bounding box center [240, 103] width 480 height 207
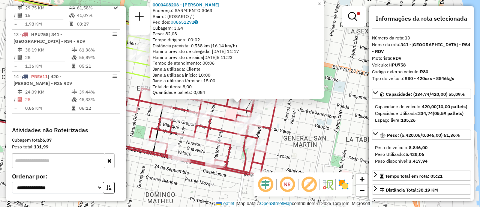
scroll to position [519, 0]
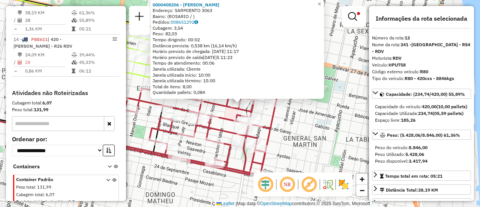
click at [295, 121] on div "0000408206 - DEBANNE ROGELIO RAMON Endereço: SARMIENTO 3063 Bairro: (ROSARIO / …" at bounding box center [240, 103] width 480 height 207
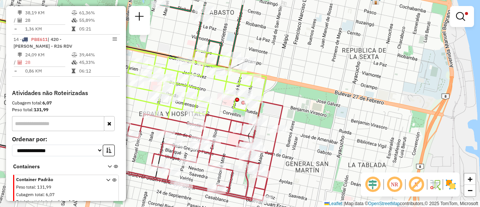
drag, startPoint x: 207, startPoint y: 61, endPoint x: 210, endPoint y: 87, distance: 25.6
click at [210, 87] on div "Limpar filtros Janela de atendimento Grade de atendimento Capacidade Transporta…" at bounding box center [240, 103] width 480 height 207
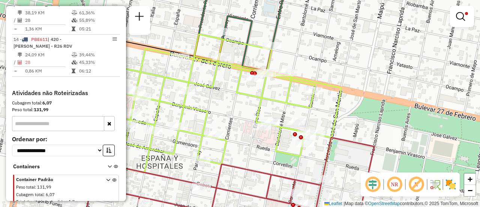
drag, startPoint x: 201, startPoint y: 64, endPoint x: 325, endPoint y: 61, distance: 124.1
click at [325, 61] on div "Limpar filtros Janela de atendimento Grade de atendimento Capacidade Transporta…" at bounding box center [240, 103] width 480 height 207
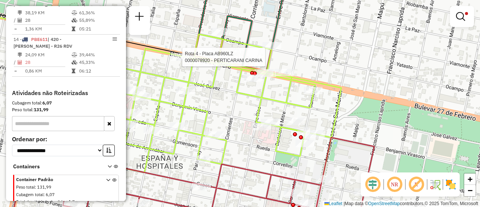
select select "**********"
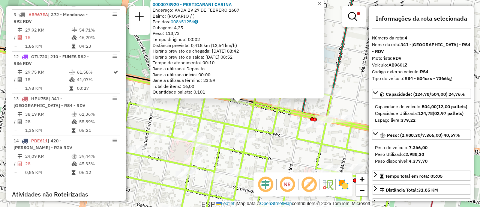
scroll to position [393, 0]
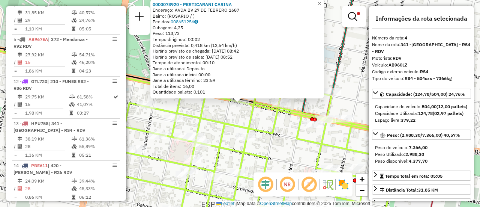
click at [207, 114] on div "0000078920 - PERTICARANI CARINA Endereço: AVDA BV 27 DE FEBRERO 1687 Bairro: (R…" at bounding box center [240, 103] width 480 height 207
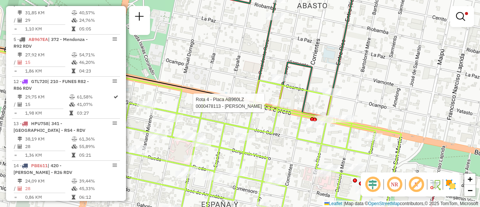
select select "**********"
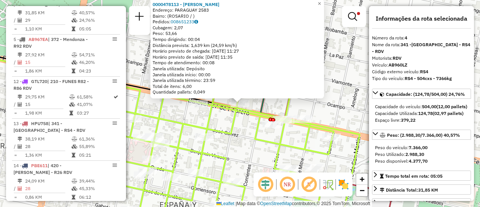
click at [222, 112] on icon at bounding box center [216, 153] width 286 height 144
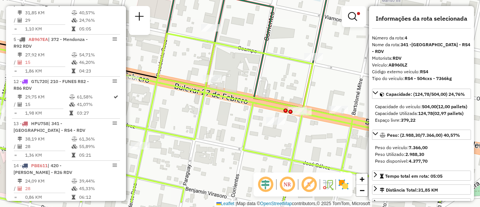
drag, startPoint x: 240, startPoint y: 96, endPoint x: 248, endPoint y: 71, distance: 26.6
click at [248, 71] on div "Limpar filtros Janela de atendimento Grade de atendimento Capacidade Transporta…" at bounding box center [240, 103] width 480 height 207
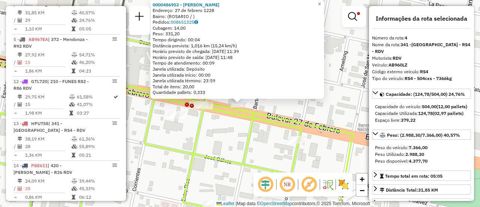
click at [292, 107] on div "0000486953 - noriega roberto Endereço: 27 de febrero 1228 Bairro: (ROSARIO / ) …" at bounding box center [240, 103] width 480 height 207
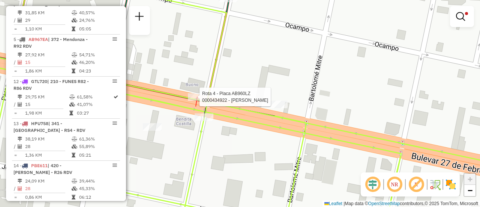
select select "**********"
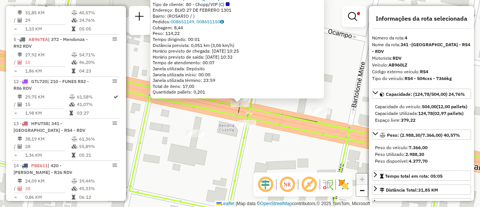
click at [292, 103] on div "0000434922 - GRIMALDI ADRIAN RUBEN Tipo de cliente: 80 - Chopp/VIP (C) Endereço…" at bounding box center [240, 103] width 480 height 207
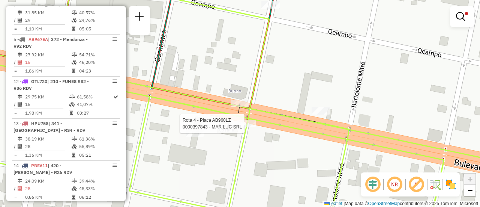
select select "**********"
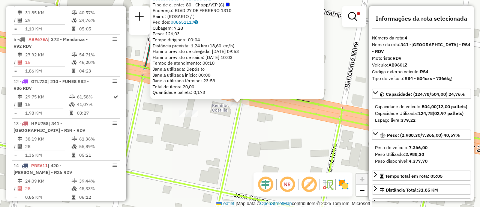
click at [351, 91] on div "0000397843 - MAR LUC SRL Tipo de cliente: 80 - Chopp/VIP (C) Endereço: BLVD 27 …" at bounding box center [240, 103] width 480 height 207
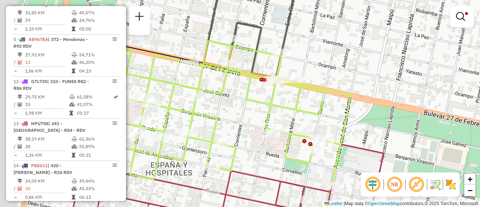
drag, startPoint x: 218, startPoint y: 75, endPoint x: 295, endPoint y: 69, distance: 77.5
click at [295, 69] on div "Limpar filtros Janela de atendimento Grade de atendimento Capacidade Transporta…" at bounding box center [240, 103] width 480 height 207
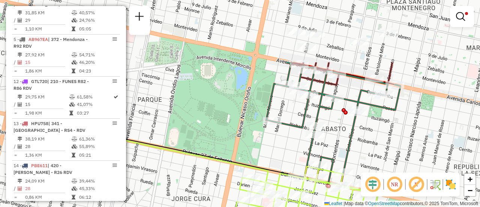
drag, startPoint x: 314, startPoint y: 78, endPoint x: 389, endPoint y: 160, distance: 111.5
click at [389, 160] on div "Limpar filtros Janela de atendimento Grade de atendimento Capacidade Transporta…" at bounding box center [240, 103] width 480 height 207
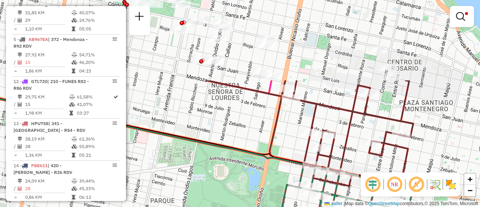
drag, startPoint x: 406, startPoint y: 58, endPoint x: 418, endPoint y: 159, distance: 101.6
click at [418, 159] on div "Limpar filtros Janela de atendimento Grade de atendimento Capacidade Transporta…" at bounding box center [240, 103] width 480 height 207
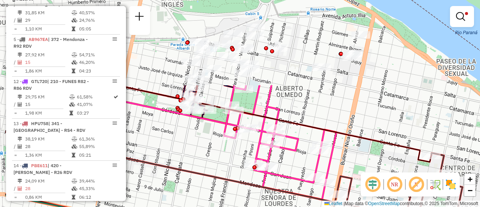
drag, startPoint x: 159, startPoint y: 55, endPoint x: 212, endPoint y: 160, distance: 118.4
click at [212, 160] on div "Limpar filtros Janela de atendimento Grade de atendimento Capacidade Transporta…" at bounding box center [240, 103] width 480 height 207
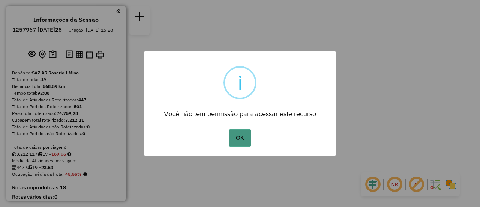
click at [241, 136] on button "OK" at bounding box center [240, 137] width 22 height 17
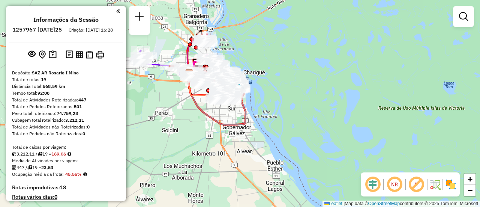
drag, startPoint x: 292, startPoint y: 79, endPoint x: 368, endPoint y: 71, distance: 77.3
click at [362, 72] on div "Janela de atendimento Grade de atendimento Capacidade Transportadoras Veículos …" at bounding box center [240, 103] width 480 height 207
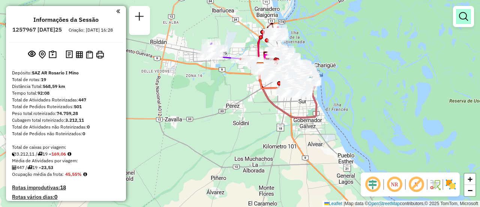
click at [464, 16] on em at bounding box center [463, 16] width 9 height 9
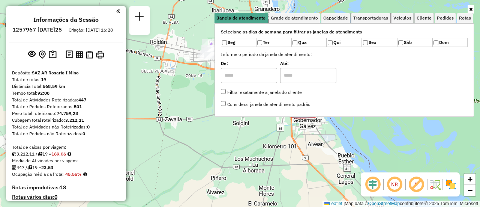
drag, startPoint x: 379, startPoint y: 16, endPoint x: 427, endPoint y: 36, distance: 51.8
click at [381, 18] on span "Transportadoras" at bounding box center [370, 18] width 35 height 4
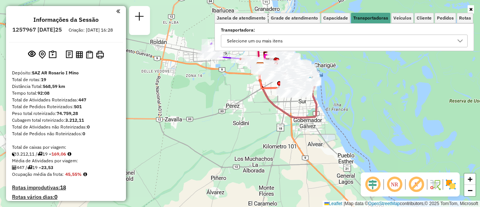
click at [458, 42] on icon at bounding box center [460, 41] width 6 height 6
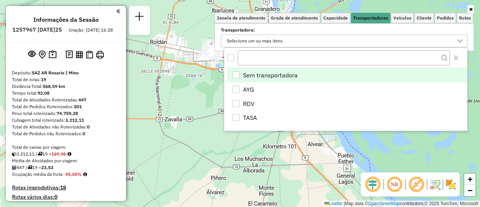
scroll to position [4, 26]
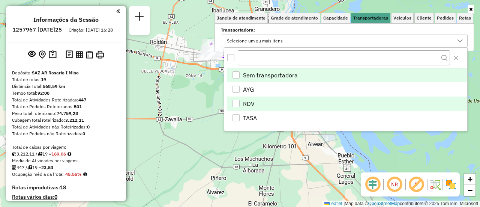
click at [235, 102] on div "RDV" at bounding box center [235, 103] width 7 height 7
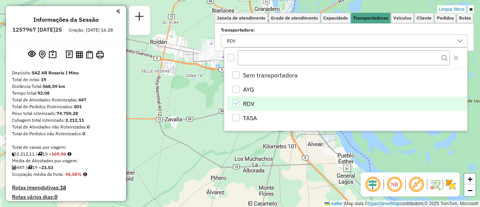
click at [219, 144] on div "Limpar filtros Janela de atendimento Grade de atendimento Capacidade Transporta…" at bounding box center [240, 103] width 480 height 207
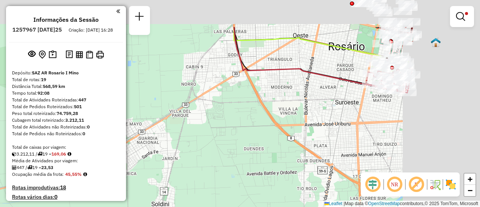
drag, startPoint x: 333, startPoint y: 42, endPoint x: 219, endPoint y: 124, distance: 140.7
click at [219, 124] on div "Limpar filtros Janela de atendimento Grade de atendimento Capacidade Transporta…" at bounding box center [240, 103] width 480 height 207
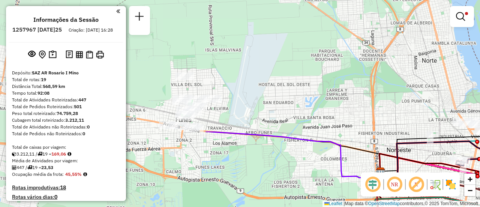
drag, startPoint x: 270, startPoint y: 64, endPoint x: 434, endPoint y: 216, distance: 223.6
click at [434, 206] on html "Aplicando filtros Pop-up bloqueado! Seu navegador bloqueou automáticamente a ab…" at bounding box center [240, 103] width 480 height 207
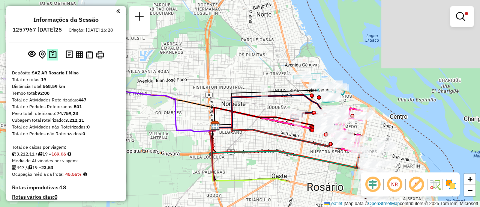
drag, startPoint x: 289, startPoint y: 105, endPoint x: 49, endPoint y: 57, distance: 244.7
click at [49, 57] on hb-router-mapa "Informações da Sessão 1257967 - 03/09/2025 Criação: 02/09/2025 16:28 Depósito: …" at bounding box center [240, 103] width 480 height 207
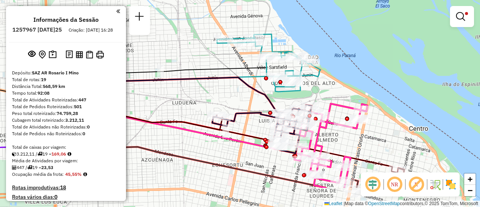
drag, startPoint x: 256, startPoint y: 95, endPoint x: 173, endPoint y: 52, distance: 93.1
click at [173, 52] on div "Limpar filtros Janela de atendimento Grade de atendimento Capacidade Transporta…" at bounding box center [240, 103] width 480 height 207
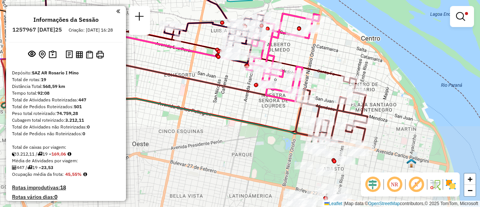
drag, startPoint x: 349, startPoint y: 142, endPoint x: 307, endPoint y: 41, distance: 110.1
click at [307, 42] on div "Limpar filtros Janela de atendimento Grade de atendimento Capacidade Transporta…" at bounding box center [240, 103] width 480 height 207
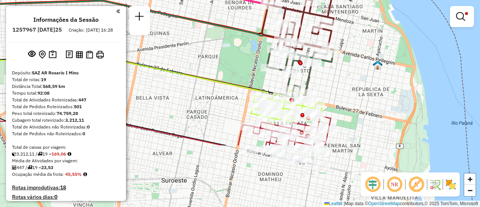
drag, startPoint x: 248, startPoint y: 144, endPoint x: 219, endPoint y: 42, distance: 105.6
click at [219, 43] on div "Limpar filtros Janela de atendimento Grade de atendimento Capacidade Transporta…" at bounding box center [240, 103] width 480 height 207
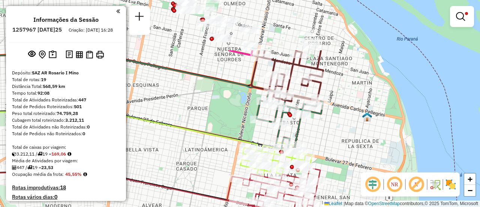
drag, startPoint x: 228, startPoint y: 58, endPoint x: 224, endPoint y: 93, distance: 35.5
click at [224, 93] on div "Limpar filtros Janela de atendimento Grade de atendimento Capacidade Transporta…" at bounding box center [240, 103] width 480 height 207
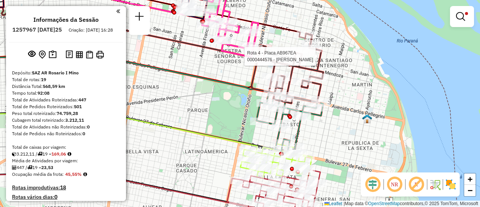
select select "**********"
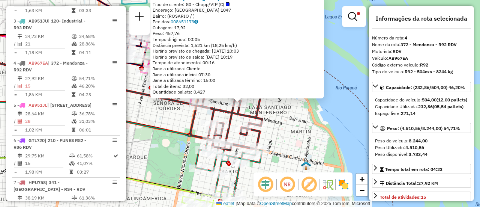
scroll to position [393, 0]
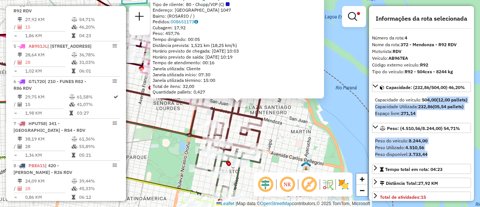
drag, startPoint x: 439, startPoint y: 165, endPoint x: 430, endPoint y: 96, distance: 69.6
click at [428, 93] on div "Capacidade: (232,86/504,00) 46,20% Capacidade do veículo: 504,00 (12,00 pallets…" at bounding box center [421, 157] width 99 height 150
drag, startPoint x: 352, startPoint y: 136, endPoint x: 368, endPoint y: 144, distance: 17.8
click at [354, 137] on div "0000444576 - JOMAR Tipo de cliente: 80 - Chopp/VIP (C) Endereço: PARAGUAY 1047 …" at bounding box center [240, 103] width 480 height 207
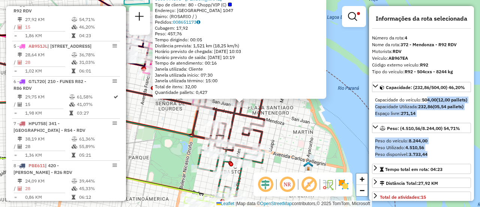
click at [348, 124] on div "0000444576 - JOMAR Tipo de cliente: 80 - Chopp/VIP (C) Endereço: PARAGUAY 1047 …" at bounding box center [240, 103] width 480 height 207
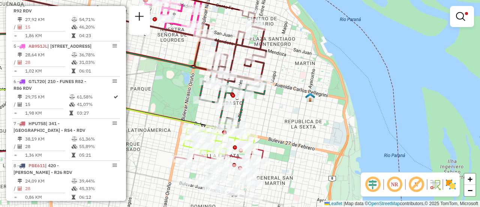
drag, startPoint x: 285, startPoint y: 130, endPoint x: 287, endPoint y: 62, distance: 68.3
click at [287, 62] on div "Limpar filtros Janela de atendimento Grade de atendimento Capacidade Transporta…" at bounding box center [240, 103] width 480 height 207
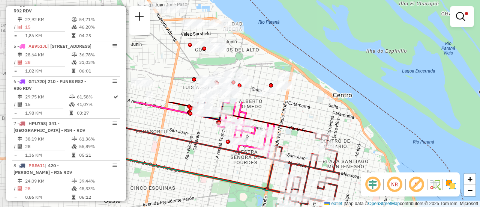
drag, startPoint x: 156, startPoint y: 48, endPoint x: 229, endPoint y: 170, distance: 142.4
click at [229, 170] on div "Limpar filtros Janela de atendimento Grade de atendimento Capacidade Transporta…" at bounding box center [240, 103] width 480 height 207
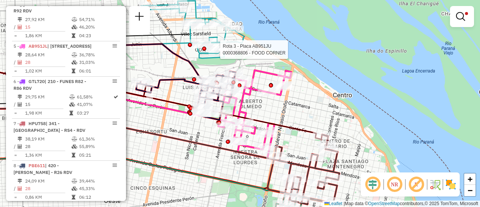
select select "**********"
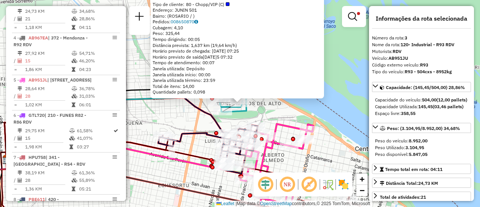
scroll to position [351, 0]
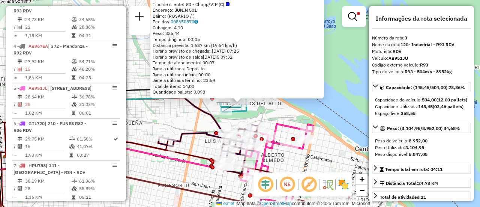
click at [165, 119] on div "0000368806 - FOOD CORNER Tipo de cliente: 80 - Chopp/VIP (C) Endereço: JUNIN 50…" at bounding box center [240, 103] width 480 height 207
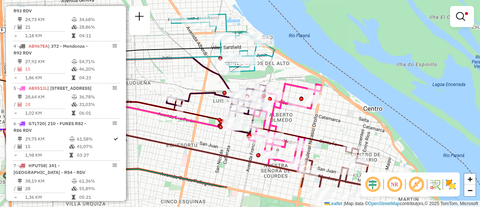
drag, startPoint x: 320, startPoint y: 166, endPoint x: 328, endPoint y: 126, distance: 40.9
click at [328, 126] on div "Limpar filtros Janela de atendimento Grade de atendimento Capacidade Transporta…" at bounding box center [240, 103] width 480 height 207
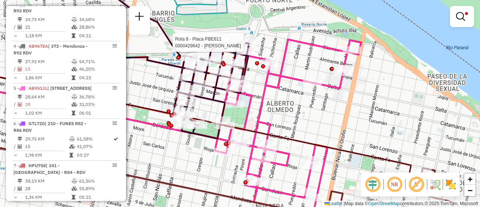
select select "**********"
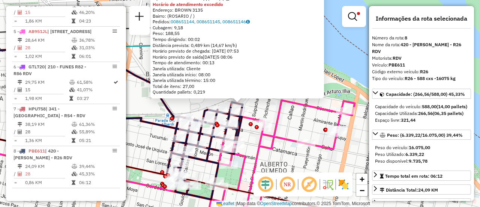
scroll to position [75, 0]
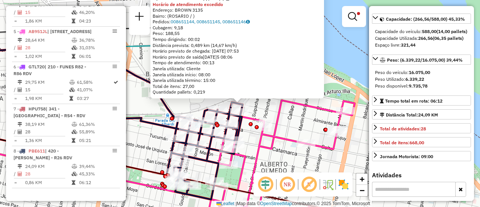
click at [305, 130] on div "0000429642 - AMALIA PIZARRO Tipo de cliente: 80 - Chopp/VIP (C) Horário de aten…" at bounding box center [240, 103] width 480 height 207
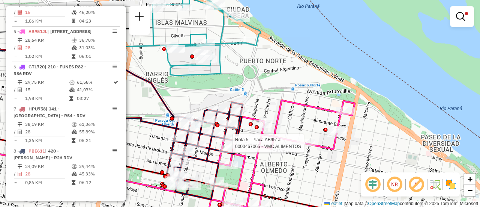
click at [306, 147] on div at bounding box center [306, 142] width 19 height 7
select select "**********"
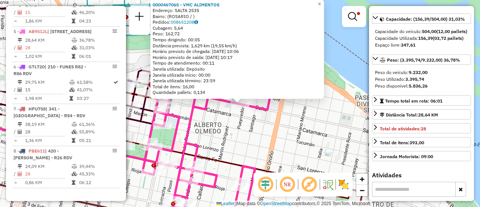
click at [327, 139] on div "0000467065 - VMC ALIMENTOS Endereço: SALTA 2535 Bairro: (ROSARIO / ) Pedidos: 0…" at bounding box center [240, 103] width 480 height 207
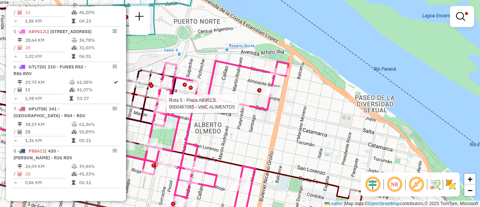
select select "**********"
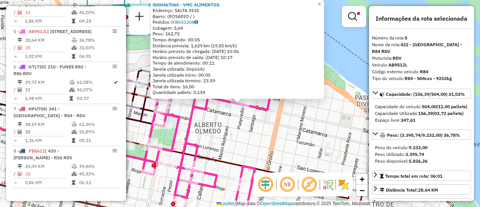
scroll to position [37, 0]
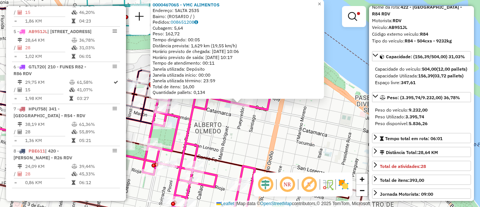
click at [256, 146] on div "0000467065 - VMC ALIMENTOS Endereço: SALTA 2535 Bairro: (ROSARIO / ) Pedidos: 0…" at bounding box center [240, 103] width 480 height 207
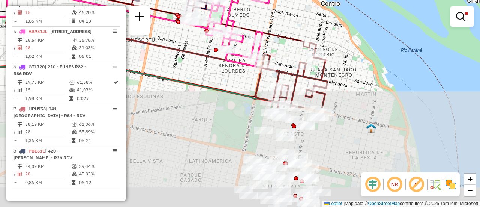
drag, startPoint x: 303, startPoint y: 145, endPoint x: 273, endPoint y: 1, distance: 147.0
click at [273, 1] on div "Limpar filtros Janela de atendimento Grade de atendimento Capacidade Transporta…" at bounding box center [240, 103] width 480 height 207
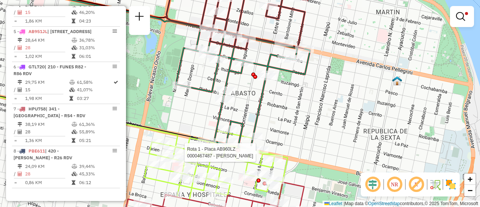
select select "**********"
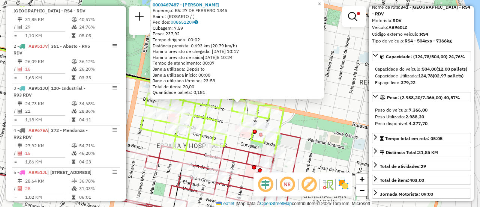
click at [319, 135] on div "0000467487 - Chen Jinrui Endereço: BV. 27 DE FEBRERO 1345 Bairro: (ROSARIO / ) …" at bounding box center [240, 103] width 480 height 207
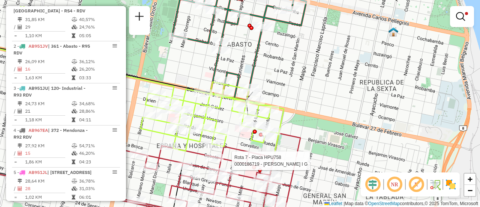
select select "**********"
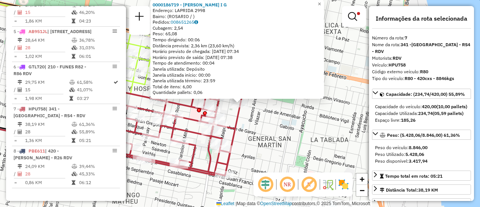
scroll to position [75, 0]
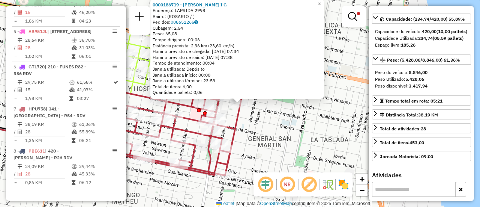
click at [272, 121] on div "0000186719 - ALVAREZ I G Endereço: LAPRIDA 2998 Bairro: (ROSARIO / ) Pedidos: 0…" at bounding box center [240, 103] width 480 height 207
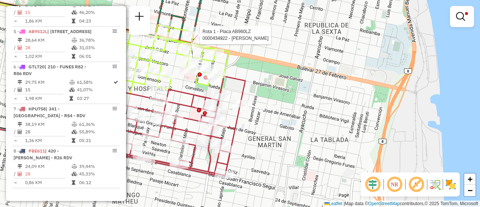
select select "**********"
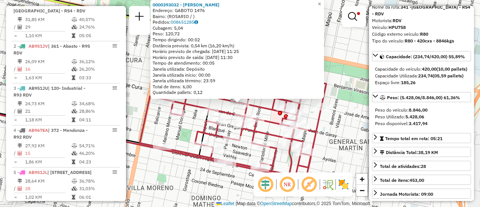
scroll to position [421, 0]
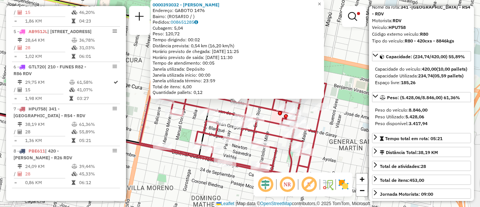
click at [352, 47] on div "0000393032 - ANGELETTI PAULA ROSA Endereço: GABOTO 1476 Bairro: (ROSARIO / ) Pe…" at bounding box center [240, 103] width 480 height 207
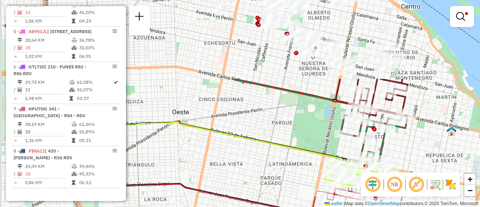
drag, startPoint x: 210, startPoint y: 78, endPoint x: 278, endPoint y: 177, distance: 120.7
click at [278, 177] on div "Limpar filtros Janela de atendimento Grade de atendimento Capacidade Transporta…" at bounding box center [240, 103] width 480 height 207
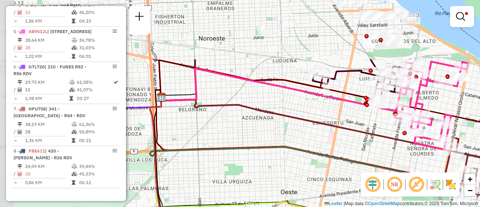
drag, startPoint x: 255, startPoint y: 130, endPoint x: 346, endPoint y: 163, distance: 97.0
click at [346, 163] on icon at bounding box center [305, 146] width 311 height 98
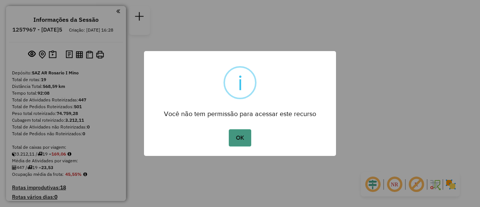
click at [243, 137] on button "OK" at bounding box center [240, 137] width 22 height 17
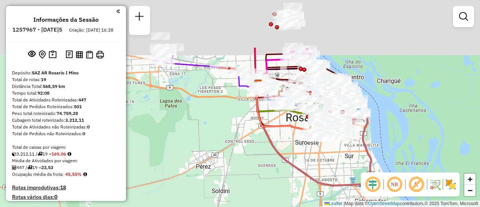
drag, startPoint x: 216, startPoint y: 101, endPoint x: 203, endPoint y: 149, distance: 50.2
click at [203, 149] on div "Janela de atendimento Grade de atendimento Capacidade Transportadoras Veículos …" at bounding box center [240, 103] width 480 height 207
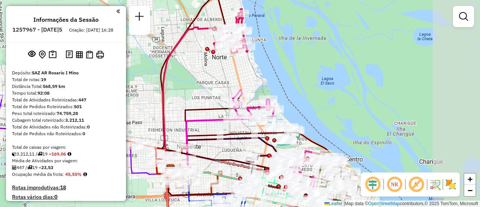
drag, startPoint x: 315, startPoint y: 59, endPoint x: 214, endPoint y: 70, distance: 101.8
click at [214, 70] on div "Janela de atendimento Grade de atendimento Capacidade Transportadoras Veículos …" at bounding box center [240, 103] width 480 height 207
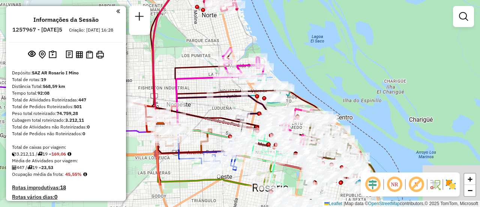
drag, startPoint x: 314, startPoint y: 76, endPoint x: 322, endPoint y: 63, distance: 14.9
click at [310, 63] on div "Janela de atendimento Grade de atendimento Capacidade Transportadoras Veículos …" at bounding box center [240, 103] width 480 height 207
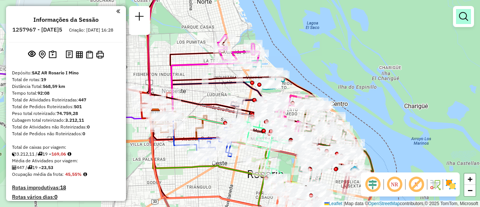
click at [464, 17] on em at bounding box center [463, 16] width 9 height 9
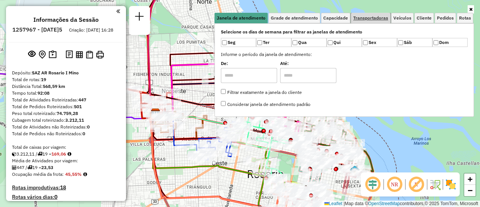
click at [383, 18] on span "Transportadoras" at bounding box center [370, 18] width 35 height 4
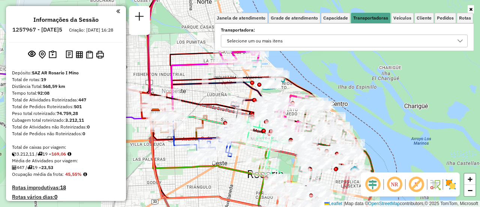
click at [460, 41] on icon at bounding box center [460, 41] width 6 height 6
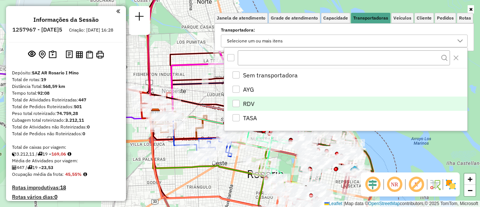
click at [235, 103] on div "RDV" at bounding box center [235, 103] width 7 height 7
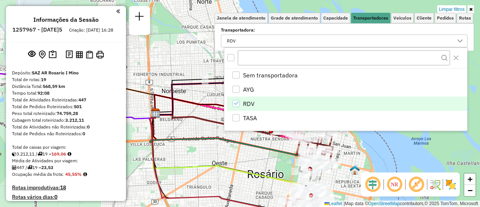
click at [204, 153] on div "Limpar filtros Janela de atendimento Grade de atendimento Capacidade Transporta…" at bounding box center [240, 103] width 480 height 207
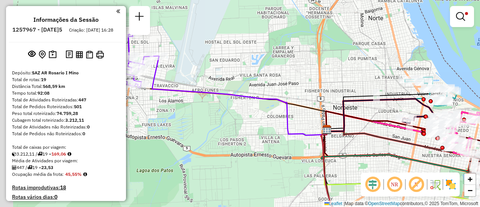
drag, startPoint x: 219, startPoint y: 134, endPoint x: 415, endPoint y: 156, distance: 196.9
click at [416, 155] on icon at bounding box center [399, 153] width 156 height 49
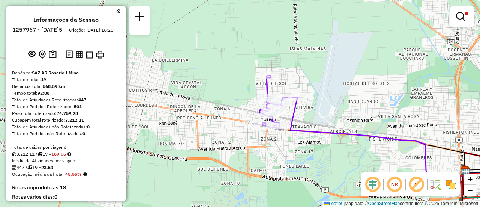
drag, startPoint x: 249, startPoint y: 143, endPoint x: 351, endPoint y: 171, distance: 106.0
click at [351, 171] on div "Limpar filtros Janela de atendimento Grade de atendimento Capacidade Transporta…" at bounding box center [240, 103] width 480 height 207
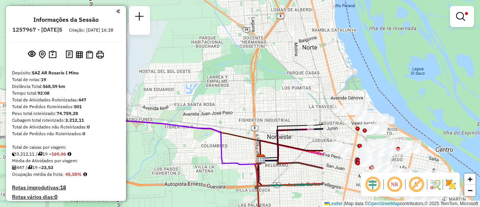
drag, startPoint x: 386, startPoint y: 112, endPoint x: 168, endPoint y: 101, distance: 219.2
click at [168, 101] on div "Limpar filtros Janela de atendimento Grade de atendimento Capacidade Transporta…" at bounding box center [240, 103] width 480 height 207
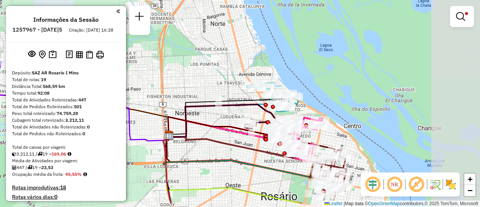
drag, startPoint x: 305, startPoint y: 101, endPoint x: 214, endPoint y: 79, distance: 93.7
click at [213, 79] on div "Limpar filtros Janela de atendimento Grade de atendimento Capacidade Transporta…" at bounding box center [240, 103] width 480 height 207
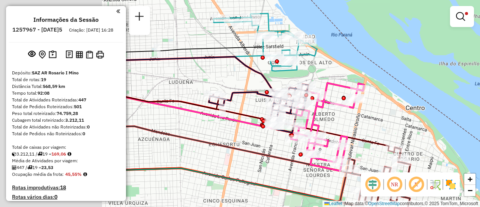
drag, startPoint x: 286, startPoint y: 132, endPoint x: 395, endPoint y: 129, distance: 108.7
click at [395, 129] on div "Limpar filtros Janela de atendimento Grade de atendimento Capacidade Transporta…" at bounding box center [240, 103] width 480 height 207
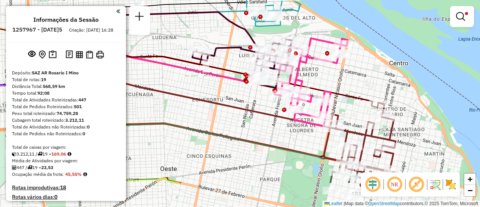
drag, startPoint x: 373, startPoint y: 123, endPoint x: 357, endPoint y: 78, distance: 47.6
click at [357, 78] on div "Limpar filtros Janela de atendimento Grade de atendimento Capacidade Transporta…" at bounding box center [240, 103] width 480 height 207
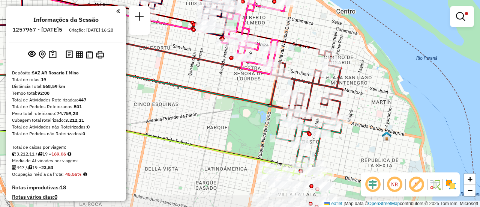
drag, startPoint x: 280, startPoint y: 136, endPoint x: 227, endPoint y: 85, distance: 74.0
click at [227, 85] on div "Limpar filtros Janela de atendimento Grade de atendimento Capacidade Transporta…" at bounding box center [240, 103] width 480 height 207
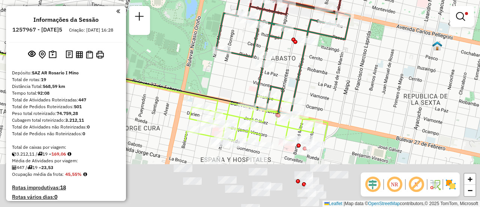
drag, startPoint x: 320, startPoint y: 168, endPoint x: 320, endPoint y: 32, distance: 136.4
click at [320, 32] on div "Limpar filtros Janela de atendimento Grade de atendimento Capacidade Transporta…" at bounding box center [240, 103] width 480 height 207
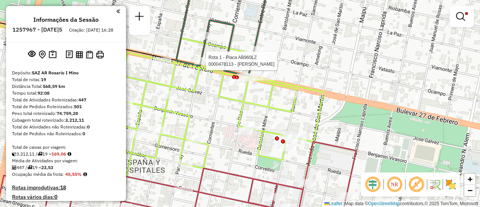
select select "**********"
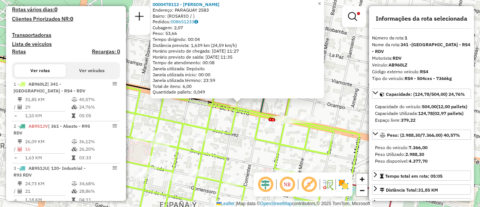
scroll to position [267, 0]
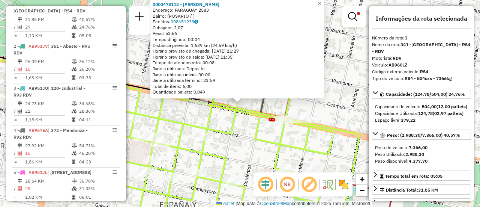
click at [345, 103] on div "0000478113 - CURI MARIA FERNANDA Endereço: PARAGUAY 2583 Bairro: (ROSARIO / ) P…" at bounding box center [240, 103] width 480 height 207
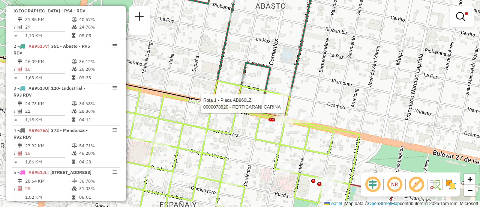
select select "**********"
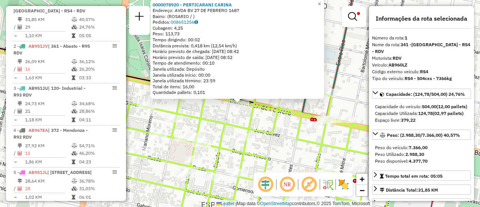
click at [345, 99] on div "0000078920 - PERTICARANI CARINA Endereço: AVDA BV 27 DE FEBRERO 1687 Bairro: (R…" at bounding box center [240, 103] width 480 height 207
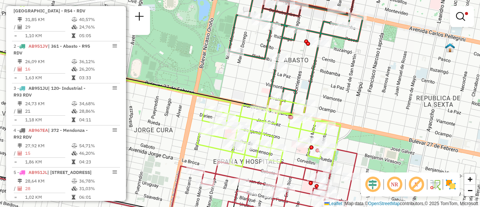
drag, startPoint x: 283, startPoint y: 61, endPoint x: 220, endPoint y: 79, distance: 65.9
click at [220, 79] on div "Limpar filtros Janela de atendimento Grade de atendimento Capacidade Transporta…" at bounding box center [240, 103] width 480 height 207
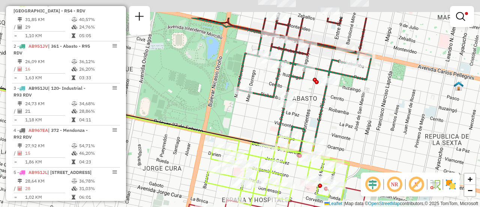
drag, startPoint x: 341, startPoint y: 72, endPoint x: 351, endPoint y: 111, distance: 39.6
click at [351, 111] on div "Limpar filtros Janela de atendimento Grade de atendimento Capacidade Transporta…" at bounding box center [240, 103] width 480 height 207
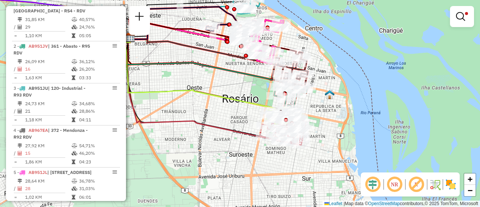
drag, startPoint x: 320, startPoint y: 100, endPoint x: 252, endPoint y: 88, distance: 69.2
click at [252, 88] on div "Limpar filtros Janela de atendimento Grade de atendimento Capacidade Transporta…" at bounding box center [240, 103] width 480 height 207
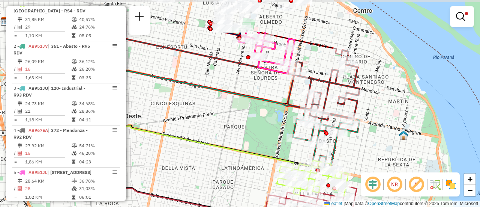
drag, startPoint x: 307, startPoint y: 58, endPoint x: 389, endPoint y: 110, distance: 97.4
click at [389, 110] on div "Limpar filtros Janela de atendimento Grade de atendimento Capacidade Transporta…" at bounding box center [240, 103] width 480 height 207
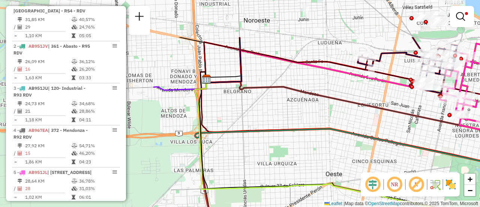
drag, startPoint x: 249, startPoint y: 85, endPoint x: 450, endPoint y: 143, distance: 209.4
click at [450, 143] on div "Limpar filtros Janela de atendimento Grade de atendimento Capacidade Transporta…" at bounding box center [240, 103] width 480 height 207
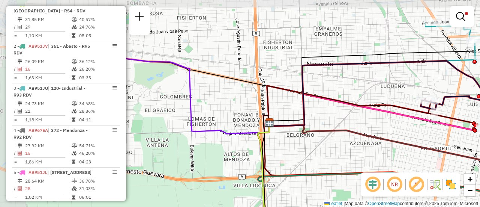
drag, startPoint x: 279, startPoint y: 75, endPoint x: 338, endPoint y: 79, distance: 59.0
click at [342, 116] on div "Limpar filtros Janela de atendimento Grade de atendimento Capacidade Transporta…" at bounding box center [240, 103] width 480 height 207
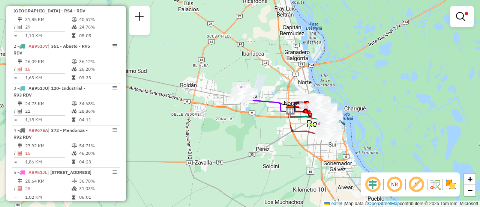
click at [237, 127] on div "Limpar filtros Janela de atendimento Grade de atendimento Capacidade Transporta…" at bounding box center [240, 103] width 480 height 207
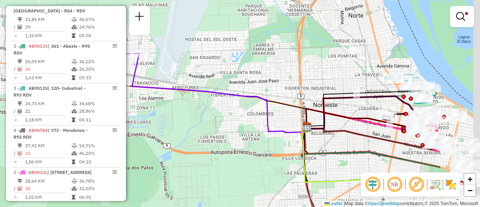
drag, startPoint x: 301, startPoint y: 86, endPoint x: 214, endPoint y: 121, distance: 93.8
click at [210, 122] on div "Limpar filtros Janela de atendimento Grade de atendimento Capacidade Transporta…" at bounding box center [240, 103] width 480 height 207
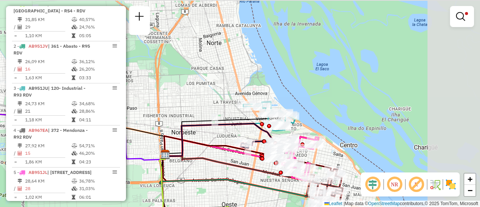
drag, startPoint x: 308, startPoint y: 76, endPoint x: 160, endPoint y: 107, distance: 151.6
click at [160, 107] on div "Limpar filtros Janela de atendimento Grade de atendimento Capacidade Transporta…" at bounding box center [240, 103] width 480 height 207
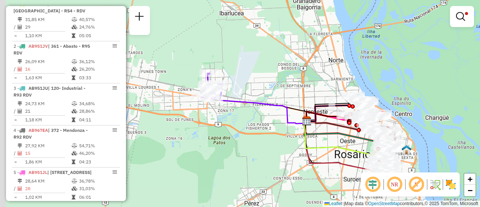
drag, startPoint x: 188, startPoint y: 95, endPoint x: 268, endPoint y: 84, distance: 81.0
click at [268, 84] on div "Limpar filtros Janela de atendimento Grade de atendimento Capacidade Transporta…" at bounding box center [240, 103] width 480 height 207
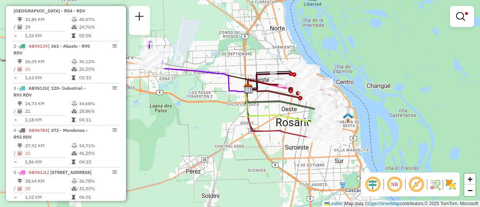
drag, startPoint x: 285, startPoint y: 84, endPoint x: 204, endPoint y: 55, distance: 86.2
click at [201, 54] on div "Limpar filtros Janela de atendimento Grade de atendimento Capacidade Transporta…" at bounding box center [240, 103] width 480 height 207
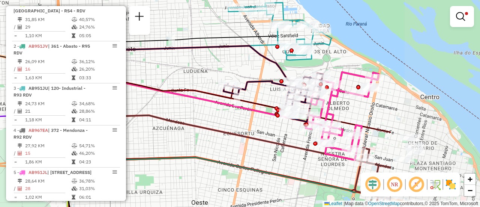
drag, startPoint x: 353, startPoint y: 60, endPoint x: 212, endPoint y: 69, distance: 140.9
click at [212, 69] on div "Limpar filtros Janela de atendimento Grade de atendimento Capacidade Transporta…" at bounding box center [240, 103] width 480 height 207
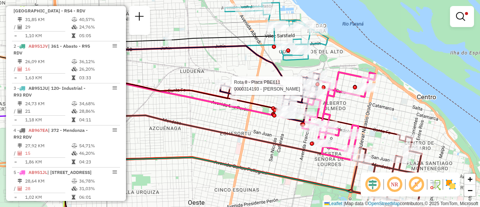
select select "**********"
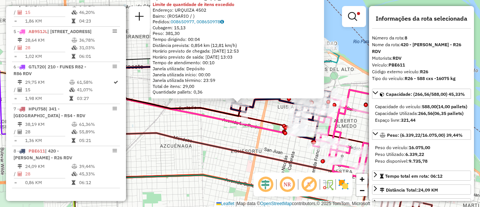
scroll to position [75, 0]
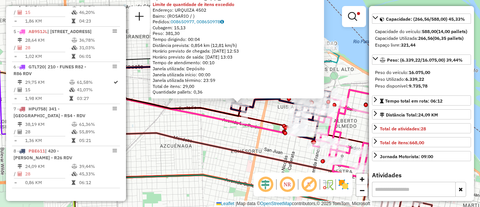
click at [222, 135] on div "0000314193 - GUAN YUYING Tipo de cliente: 6 - Recarga (R) Limite de quantidade …" at bounding box center [240, 103] width 480 height 207
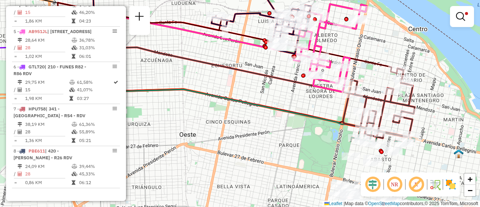
drag, startPoint x: 395, startPoint y: 131, endPoint x: 375, endPoint y: 43, distance: 89.9
click at [375, 43] on div "Limpar filtros Janela de atendimento Grade de atendimento Capacidade Transporta…" at bounding box center [240, 103] width 480 height 207
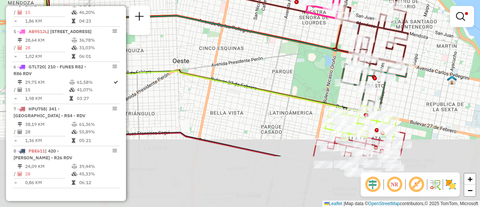
drag, startPoint x: 325, startPoint y: 130, endPoint x: 320, endPoint y: 57, distance: 74.0
click at [320, 57] on div "Limpar filtros Janela de atendimento Grade de atendimento Capacidade Transporta…" at bounding box center [240, 103] width 480 height 207
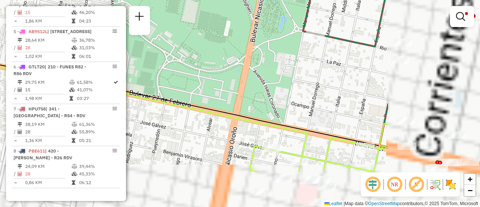
drag, startPoint x: 371, startPoint y: 98, endPoint x: 194, endPoint y: 32, distance: 189.0
click at [194, 32] on div "Limpar filtros Janela de atendimento Grade de atendimento Capacidade Transporta…" at bounding box center [240, 103] width 480 height 207
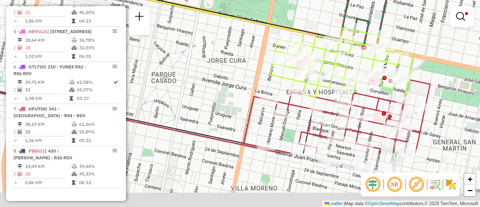
drag, startPoint x: 268, startPoint y: 155, endPoint x: 284, endPoint y: 81, distance: 76.0
click at [284, 81] on icon at bounding box center [341, 64] width 143 height 72
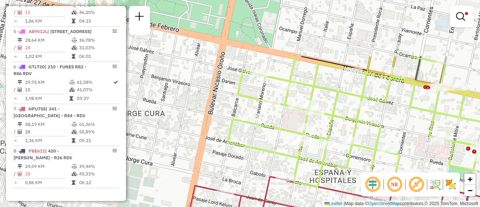
drag, startPoint x: 338, startPoint y: 45, endPoint x: 346, endPoint y: 120, distance: 76.1
click at [346, 120] on icon at bounding box center [371, 124] width 286 height 136
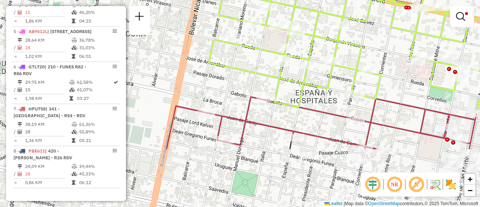
drag, startPoint x: 376, startPoint y: 133, endPoint x: 354, endPoint y: 39, distance: 97.0
click at [354, 40] on icon at bounding box center [352, 41] width 286 height 144
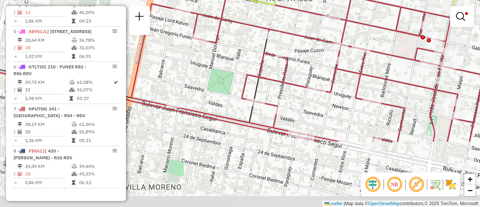
drag, startPoint x: 391, startPoint y: 115, endPoint x: 367, endPoint y: 24, distance: 93.4
click at [367, 24] on div "Limpar filtros Janela de atendimento Grade de atendimento Capacidade Transporta…" at bounding box center [240, 103] width 480 height 207
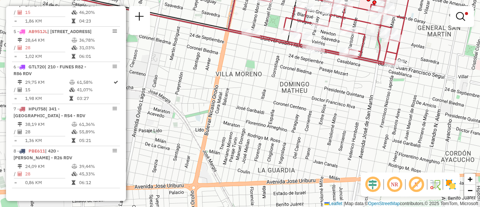
drag, startPoint x: 332, startPoint y: 97, endPoint x: 328, endPoint y: 57, distance: 40.7
click at [328, 57] on icon at bounding box center [321, 15] width 186 height 99
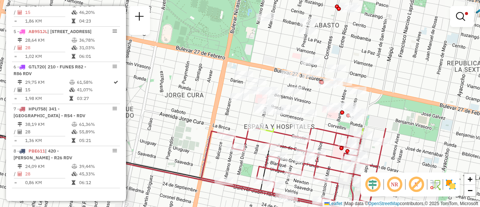
drag, startPoint x: 330, startPoint y: 75, endPoint x: 305, endPoint y: 223, distance: 150.2
click at [305, 206] on html "Aplicando filtros Pop-up bloqueado! Seu navegador bloqueou automáticamente a ab…" at bounding box center [240, 103] width 480 height 207
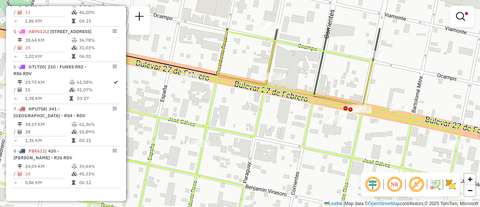
drag, startPoint x: 349, startPoint y: 37, endPoint x: 319, endPoint y: 86, distance: 57.2
click at [319, 86] on icon at bounding box center [298, 67] width 162 height 78
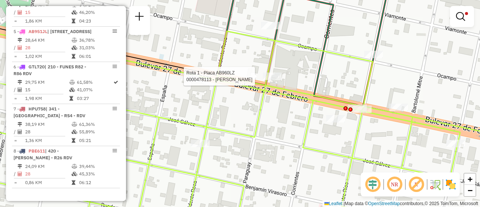
select select "**********"
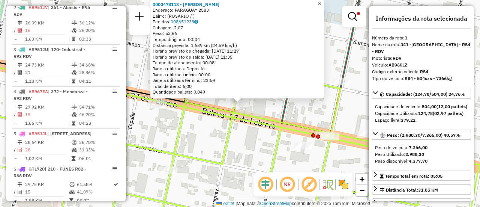
scroll to position [267, 0]
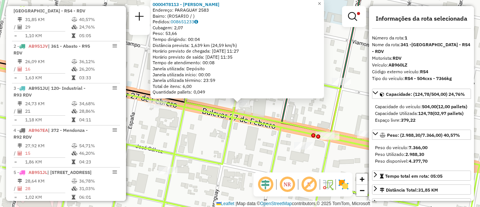
click at [278, 106] on div "0000478113 - CURI MARIA FERNANDA Endereço: PARAGUAY 2583 Bairro: (ROSARIO / ) P…" at bounding box center [240, 103] width 480 height 207
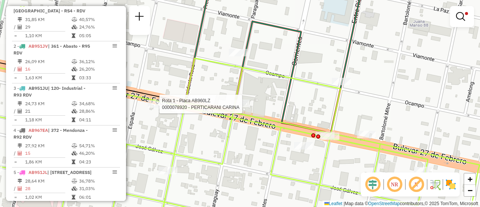
select select "**********"
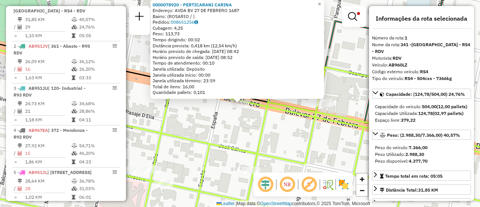
click at [270, 121] on div "0000078920 - PERTICARANI CARINA Endereço: AVDA BV 27 DE FEBRERO 1687 Bairro: (R…" at bounding box center [240, 103] width 480 height 207
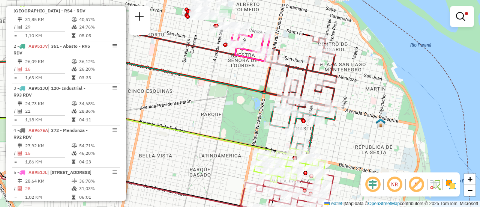
drag, startPoint x: 346, startPoint y: 40, endPoint x: 355, endPoint y: 94, distance: 55.4
click at [355, 94] on div "Limpar filtros Janela de atendimento Grade de atendimento Capacidade Transporta…" at bounding box center [240, 103] width 480 height 207
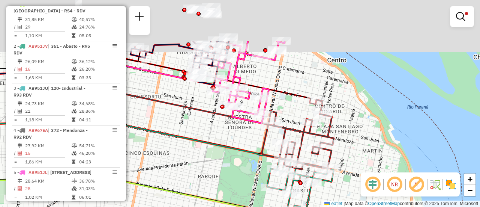
drag, startPoint x: 242, startPoint y: 60, endPoint x: 240, endPoint y: 124, distance: 64.1
click at [240, 123] on icon at bounding box center [249, 82] width 72 height 82
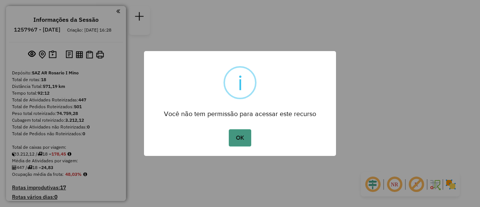
click at [241, 137] on button "OK" at bounding box center [240, 137] width 22 height 17
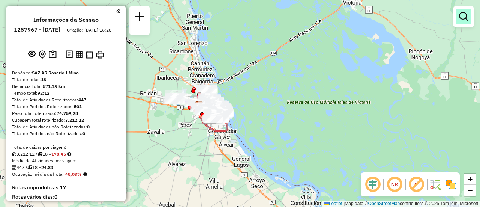
click at [465, 16] on em at bounding box center [463, 16] width 9 height 9
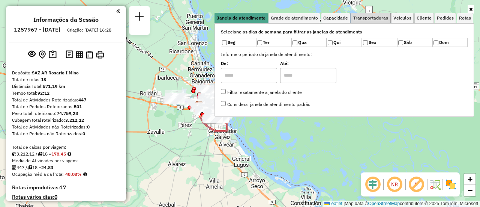
click at [379, 16] on span "Transportadoras" at bounding box center [370, 18] width 35 height 4
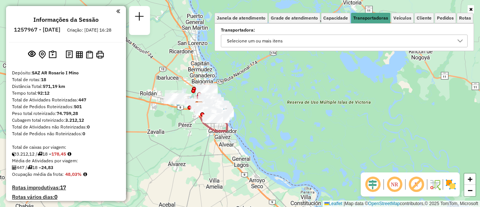
click at [460, 41] on icon at bounding box center [460, 41] width 6 height 6
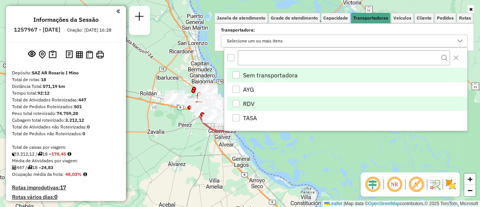
click at [237, 101] on div "RDV" at bounding box center [235, 103] width 7 height 7
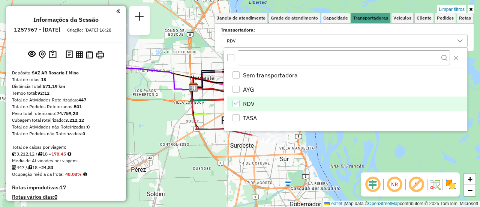
drag, startPoint x: 194, startPoint y: 89, endPoint x: 180, endPoint y: 189, distance: 101.1
click at [178, 188] on div "Limpar filtros Janela de atendimento Grade de atendimento Capacidade Transporta…" at bounding box center [240, 103] width 480 height 207
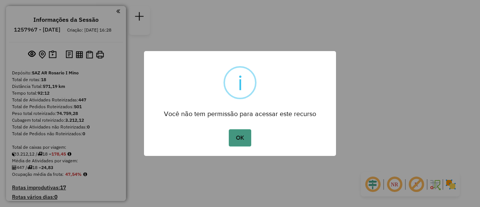
click at [239, 137] on button "OK" at bounding box center [240, 137] width 22 height 17
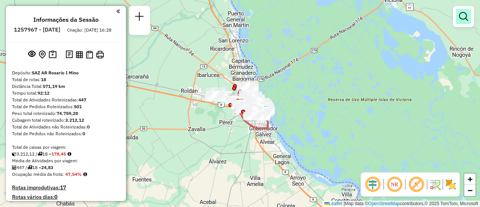
click at [466, 16] on em at bounding box center [463, 16] width 9 height 9
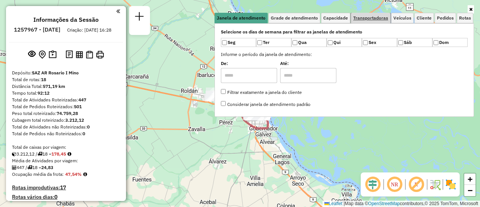
click at [382, 18] on span "Transportadoras" at bounding box center [370, 18] width 35 height 4
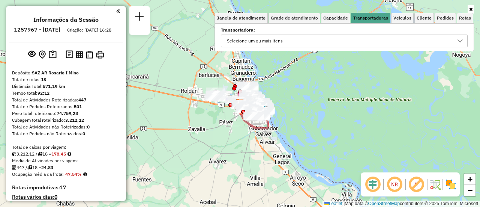
click at [461, 39] on icon at bounding box center [460, 41] width 6 height 6
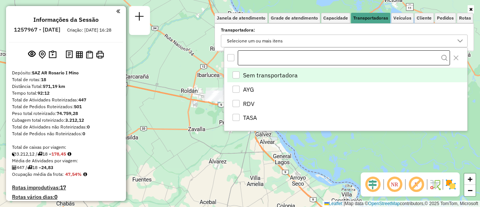
scroll to position [4, 26]
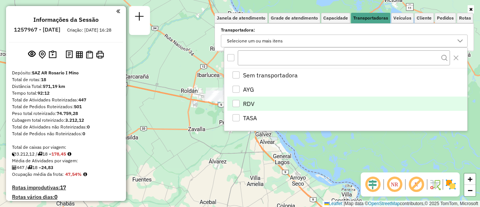
click at [237, 103] on div "RDV" at bounding box center [235, 103] width 7 height 7
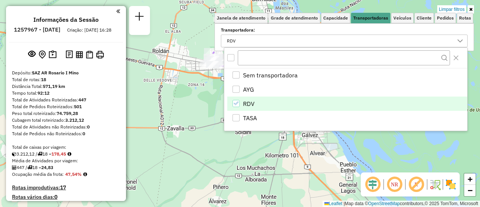
click at [258, 158] on div "Limpar filtros Janela de atendimento Grade de atendimento Capacidade Transporta…" at bounding box center [240, 103] width 480 height 207
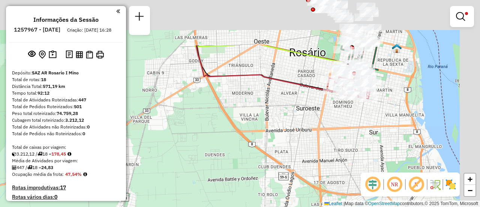
drag, startPoint x: 343, startPoint y: 48, endPoint x: 279, endPoint y: 117, distance: 93.6
click at [271, 117] on div "Limpar filtros Janela de atendimento Grade de atendimento Capacidade Transporta…" at bounding box center [240, 103] width 480 height 207
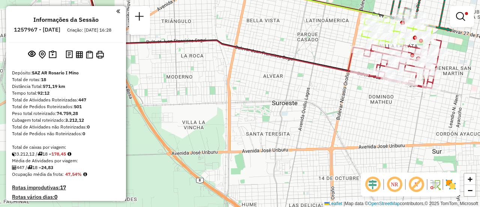
drag, startPoint x: 350, startPoint y: 47, endPoint x: 302, endPoint y: 70, distance: 53.5
click at [348, 70] on icon at bounding box center [394, 63] width 93 height 49
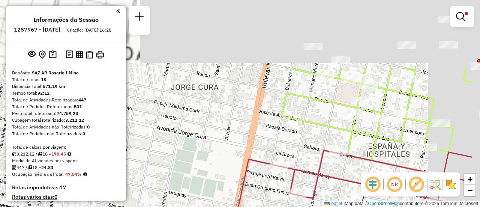
drag, startPoint x: 438, startPoint y: 57, endPoint x: 365, endPoint y: 193, distance: 154.0
click at [365, 193] on hb-router-mapa "Informações da Sessão 1257967 - 03/09/2025 Criação: 02/09/2025 16:28 Depósito: …" at bounding box center [240, 103] width 480 height 207
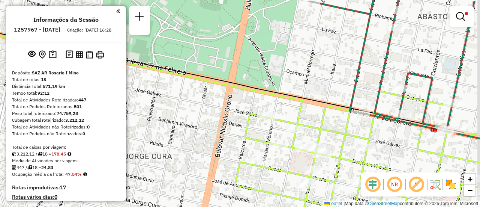
drag, startPoint x: 419, startPoint y: 115, endPoint x: 386, endPoint y: 137, distance: 40.1
click at [386, 137] on div "Limpar filtros Janela de atendimento Grade de atendimento Capacidade Transporta…" at bounding box center [240, 103] width 480 height 207
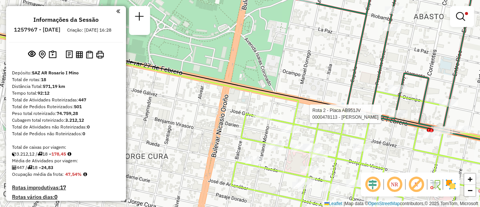
select select "**********"
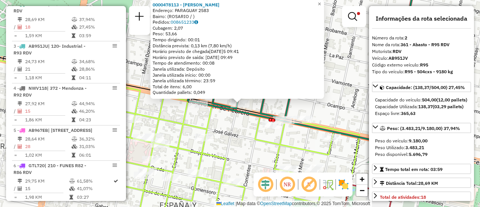
scroll to position [37, 0]
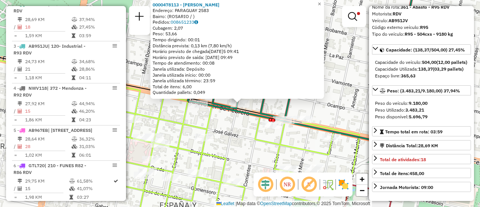
click at [261, 145] on icon at bounding box center [216, 153] width 286 height 144
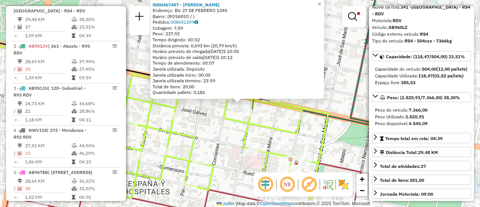
scroll to position [75, 0]
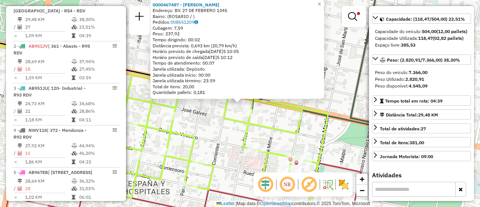
click at [250, 129] on icon at bounding box center [185, 132] width 286 height 144
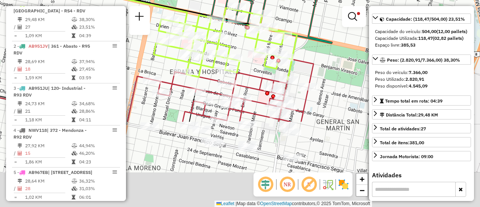
drag, startPoint x: 249, startPoint y: 174, endPoint x: 261, endPoint y: 67, distance: 107.9
click at [261, 67] on div "Limpar filtros Janela de atendimento Grade de atendimento Capacidade Transporta…" at bounding box center [240, 103] width 480 height 207
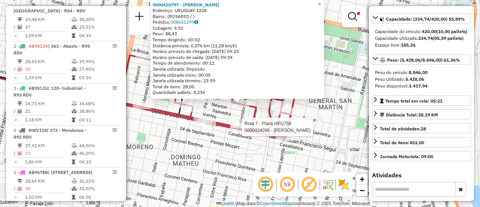
scroll to position [421, 0]
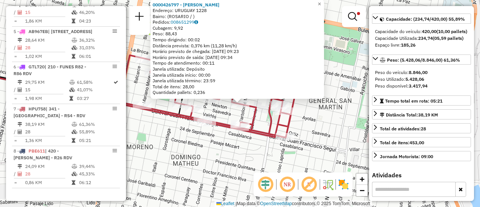
click at [328, 135] on div "0000426797 - HUANG YANFU Endereço: URUGUAY 1228 Bairro: (ROSARIO / ) Pedidos: 0…" at bounding box center [240, 103] width 480 height 207
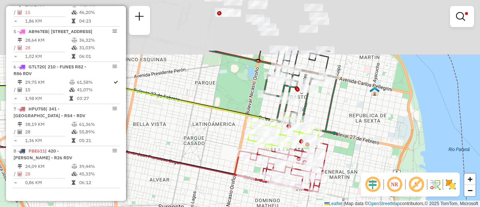
drag, startPoint x: 176, startPoint y: 47, endPoint x: 202, endPoint y: 125, distance: 82.1
click at [196, 126] on div "Limpar filtros Janela de atendimento Grade de atendimento Capacidade Transporta…" at bounding box center [240, 103] width 480 height 207
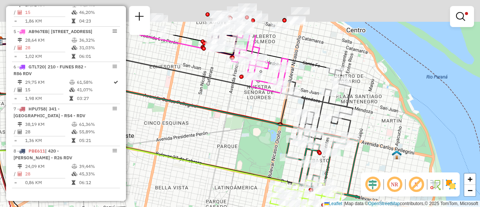
drag, startPoint x: 208, startPoint y: 86, endPoint x: 226, endPoint y: 144, distance: 60.8
click at [226, 144] on div "Limpar filtros Janela de atendimento Grade de atendimento Capacidade Transporta…" at bounding box center [240, 103] width 480 height 207
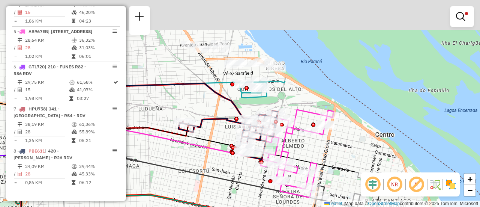
drag, startPoint x: 291, startPoint y: 49, endPoint x: 330, endPoint y: 183, distance: 139.4
click at [328, 202] on div "Limpar filtros Janela de atendimento Grade de atendimento Capacidade Transporta…" at bounding box center [240, 103] width 480 height 207
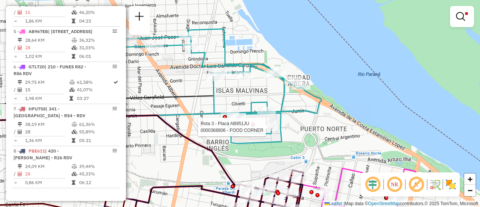
select select "**********"
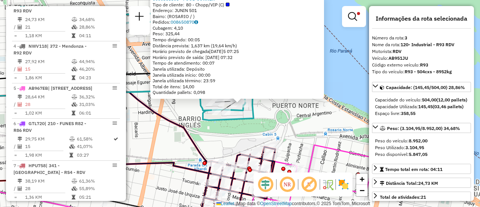
scroll to position [37, 0]
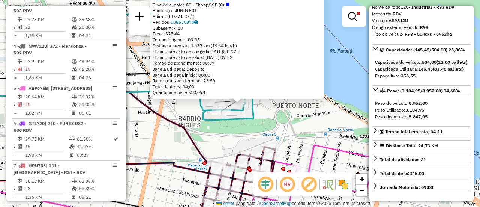
click at [286, 136] on div "0000368806 - FOOD CORNER Tipo de cliente: 80 - Chopp/VIP (C) Endereço: JUNIN 50…" at bounding box center [240, 103] width 480 height 207
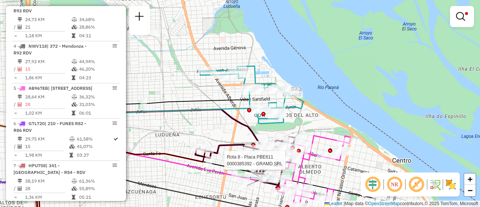
select select "**********"
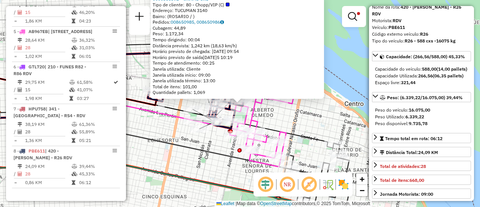
click at [227, 170] on div "0000385392 - GRAMD SRL Tipo de cliente: 80 - Chopp/VIP (C) Endereço: TUCUMAN 31…" at bounding box center [240, 103] width 480 height 207
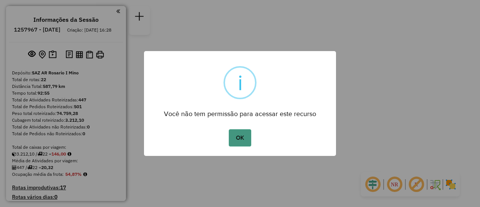
click at [238, 138] on button "OK" at bounding box center [240, 137] width 22 height 17
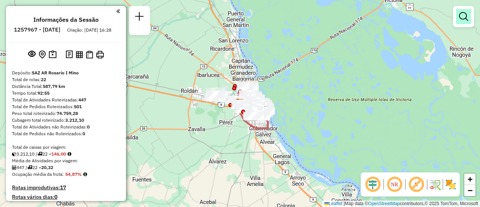
click at [465, 15] on em at bounding box center [463, 16] width 9 height 9
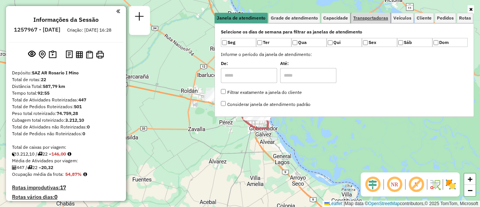
click at [381, 21] on link "Transportadoras" at bounding box center [370, 18] width 39 height 10
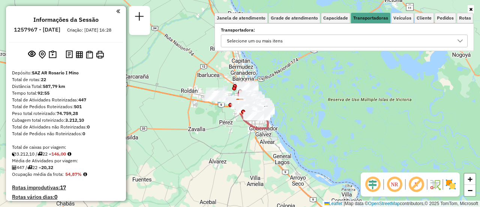
click at [460, 41] on icon at bounding box center [459, 40] width 5 height 3
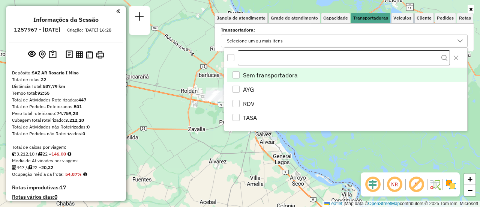
scroll to position [4, 26]
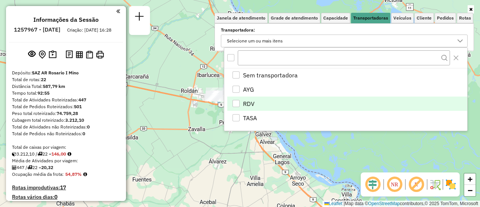
click at [235, 102] on div "RDV" at bounding box center [235, 103] width 7 height 7
click at [207, 144] on div "Limpar filtros Janela de atendimento Grade de atendimento Capacidade Transporta…" at bounding box center [240, 103] width 480 height 207
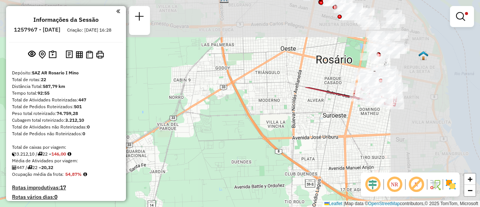
drag, startPoint x: 307, startPoint y: 60, endPoint x: 184, endPoint y: 183, distance: 173.9
click at [184, 183] on div "Limpar filtros Janela de atendimento Grade de atendimento Capacidade Transporta…" at bounding box center [240, 103] width 480 height 207
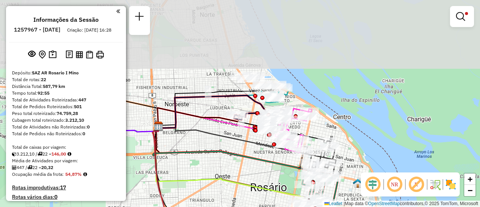
drag, startPoint x: 301, startPoint y: 79, endPoint x: 260, endPoint y: 189, distance: 117.0
click at [260, 189] on div "Limpar filtros Janela de atendimento Grade de atendimento Capacidade Transporta…" at bounding box center [240, 103] width 480 height 207
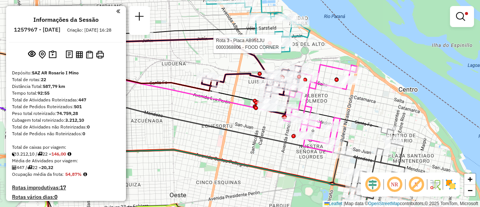
select select "**********"
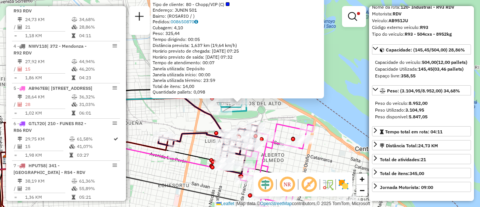
scroll to position [75, 0]
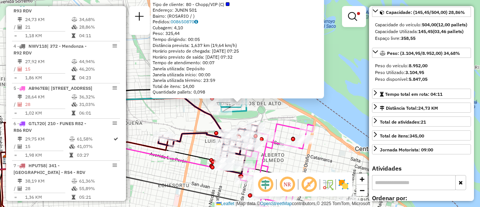
click at [185, 121] on div "0000368806 - FOOD CORNER Tipo de cliente: 80 - Chopp/VIP (C) Endereço: JUNIN 50…" at bounding box center [240, 103] width 480 height 207
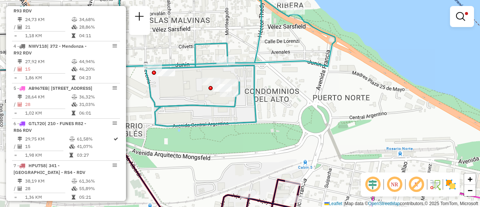
click at [286, 109] on div "Limpar filtros Janela de atendimento Grade de atendimento Capacidade Transporta…" at bounding box center [240, 103] width 480 height 207
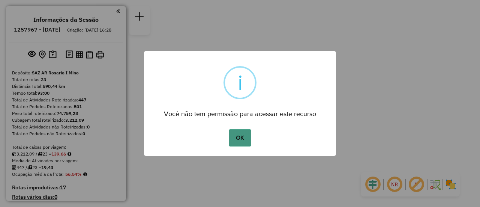
click at [235, 135] on button "OK" at bounding box center [240, 137] width 22 height 17
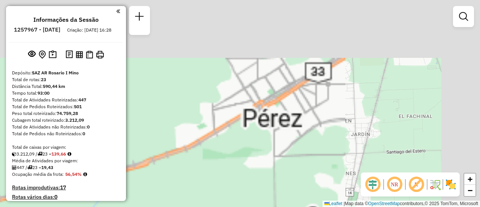
drag, startPoint x: 215, startPoint y: 144, endPoint x: 133, endPoint y: 224, distance: 114.8
click at [133, 206] on html "Aguarde... Pop-up bloqueado! Seu navegador bloqueou automáticamente a abertura …" at bounding box center [240, 103] width 480 height 207
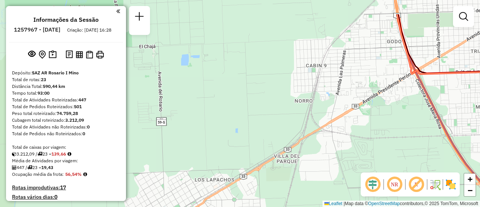
drag, startPoint x: 265, startPoint y: 108, endPoint x: 154, endPoint y: 224, distance: 161.2
click at [154, 206] on html "Aguarde... Pop-up bloqueado! Seu navegador bloqueou automáticamente a abertura …" at bounding box center [240, 103] width 480 height 207
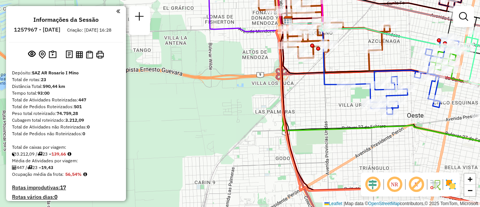
drag, startPoint x: 287, startPoint y: 123, endPoint x: 197, endPoint y: 224, distance: 135.4
click at [197, 206] on html "Aguarde... Pop-up bloqueado! Seu navegador bloqueou automáticamente a abertura …" at bounding box center [240, 103] width 480 height 207
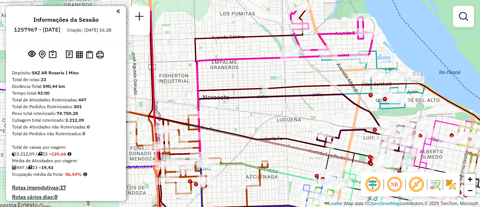
drag, startPoint x: 275, startPoint y: 114, endPoint x: 195, endPoint y: 224, distance: 136.5
click at [195, 206] on html "Aguarde... Pop-up bloqueado! Seu navegador bloqueou automáticamente a abertura …" at bounding box center [240, 103] width 480 height 207
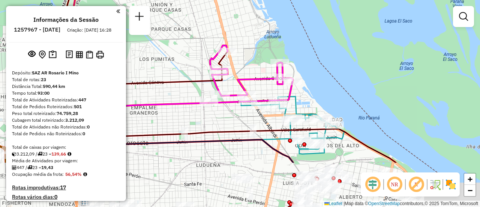
drag, startPoint x: 344, startPoint y: 142, endPoint x: 345, endPoint y: 73, distance: 69.0
click at [345, 75] on div "Janela de atendimento Grade de atendimento Capacidade Transportadoras Veículos …" at bounding box center [240, 103] width 480 height 207
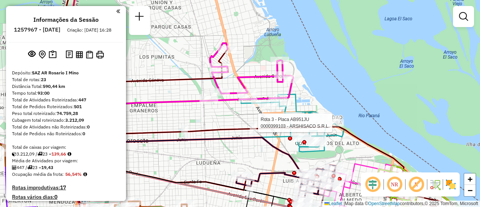
select select "**********"
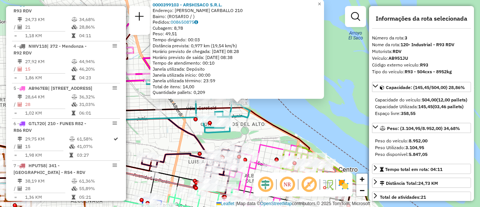
scroll to position [37, 0]
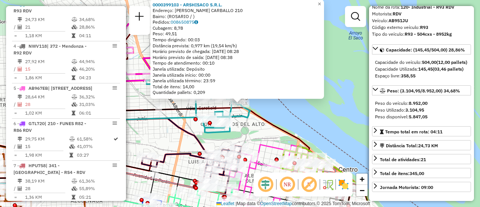
click at [343, 133] on div "0000399103 - ARSHISACO S.R.L. Endereço: [PERSON_NAME] CARBALLO 210 Bairro: ([GE…" at bounding box center [240, 103] width 480 height 207
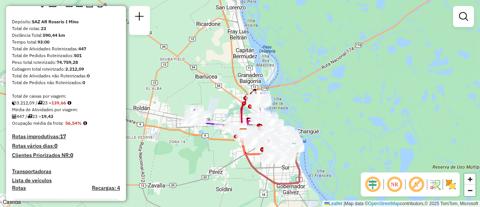
scroll to position [0, 0]
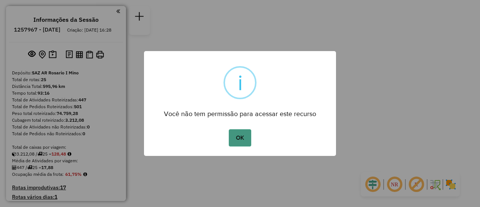
click at [239, 139] on button "OK" at bounding box center [240, 137] width 22 height 17
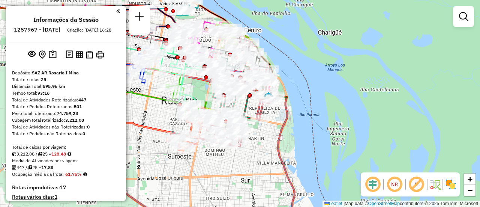
drag, startPoint x: 293, startPoint y: 63, endPoint x: 337, endPoint y: 153, distance: 100.4
click at [337, 156] on div "Janela de atendimento Grade de atendimento Capacidade Transportadoras Veículos …" at bounding box center [240, 103] width 480 height 207
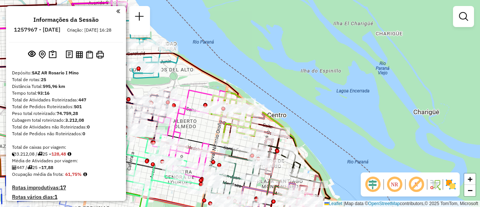
drag, startPoint x: 208, startPoint y: 64, endPoint x: 292, endPoint y: 106, distance: 93.7
click at [285, 105] on div "Janela de atendimento Grade de atendimento Capacidade Transportadoras Veículos …" at bounding box center [240, 103] width 480 height 207
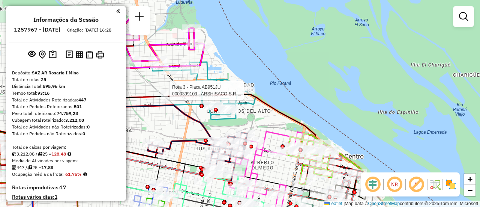
select select "**********"
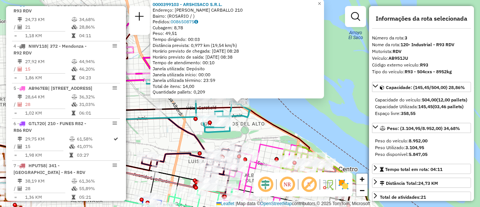
scroll to position [75, 0]
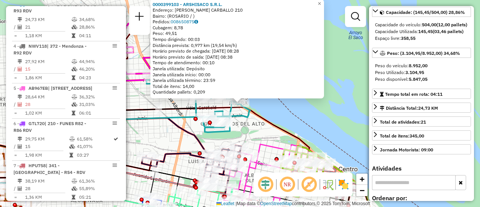
drag, startPoint x: 314, startPoint y: 118, endPoint x: 258, endPoint y: 124, distance: 56.5
click at [314, 118] on div "0000399103 - ARSHISACO S.R.L. Endereço: LUIS CµNDIDO CARBALLO 210 Bairro: (ROSA…" at bounding box center [240, 103] width 480 height 207
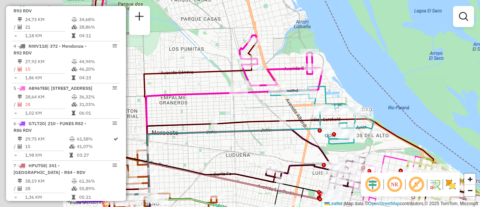
drag, startPoint x: 165, startPoint y: 122, endPoint x: 335, endPoint y: 139, distance: 171.0
click at [341, 143] on icon at bounding box center [228, 161] width 229 height 67
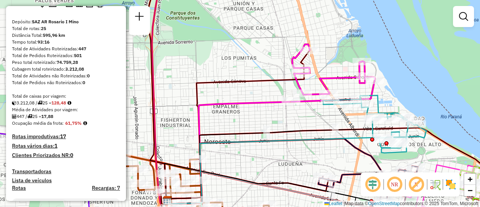
scroll to position [0, 0]
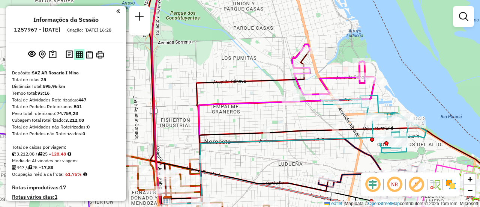
click at [78, 58] on img at bounding box center [79, 54] width 7 height 7
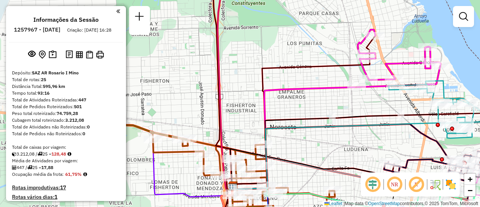
drag, startPoint x: 225, startPoint y: 142, endPoint x: 346, endPoint y: 112, distance: 124.8
click at [346, 122] on icon at bounding box center [346, 155] width 229 height 67
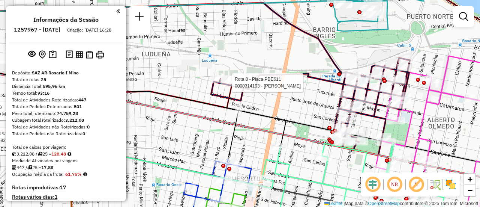
select select "**********"
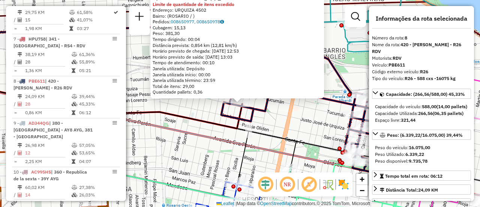
scroll to position [561, 0]
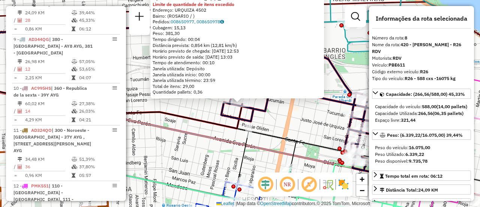
click at [293, 114] on div "0000314193 - GUAN YUYING Tipo de cliente: 6 - Recarga (R) Limite de quantidade …" at bounding box center [240, 103] width 480 height 207
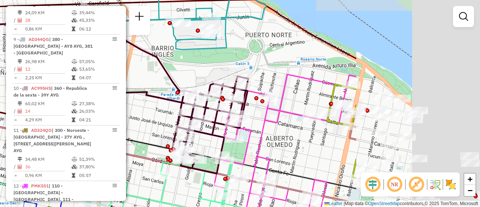
drag, startPoint x: 444, startPoint y: 79, endPoint x: 274, endPoint y: 80, distance: 169.8
click at [256, 76] on div "Janela de atendimento Grade de atendimento Capacidade Transportadoras Veículos …" at bounding box center [240, 103] width 480 height 207
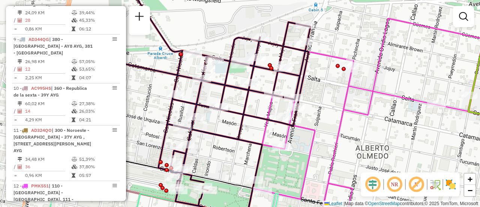
drag, startPoint x: 177, startPoint y: 123, endPoint x: 237, endPoint y: 123, distance: 60.4
click at [237, 123] on icon at bounding box center [161, 119] width 298 height 194
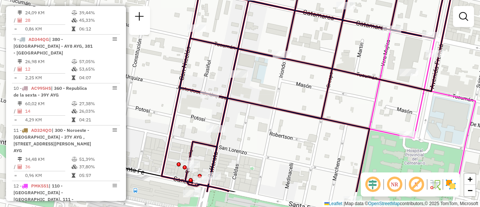
drag, startPoint x: 190, startPoint y: 176, endPoint x: 255, endPoint y: 141, distance: 74.3
click at [255, 141] on div "Janela de atendimento Grade de atendimento Capacidade Transportadoras Veículos …" at bounding box center [240, 103] width 480 height 207
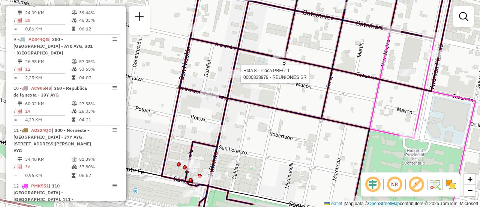
select select "**********"
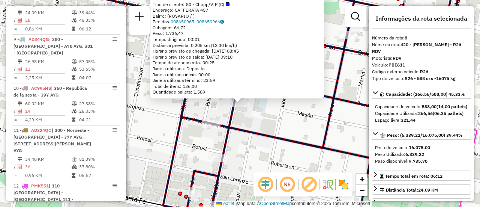
click at [272, 119] on div "0000838979 - REUNIONES SR Tipo de cliente: 80 - Chopp/VIP (C) Endereço: CAFFERA…" at bounding box center [240, 103] width 480 height 207
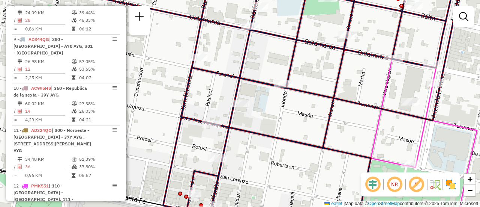
click at [296, 123] on div "Janela de atendimento Grade de atendimento Capacidade Transportadoras Veículos …" at bounding box center [240, 103] width 480 height 207
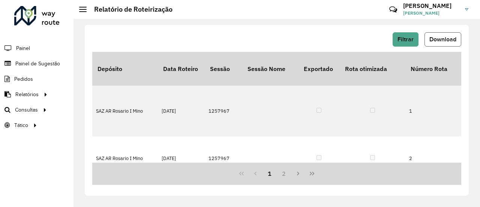
click at [442, 39] on span "Download" at bounding box center [442, 39] width 27 height 6
